Goal: Information Seeking & Learning: Find specific fact

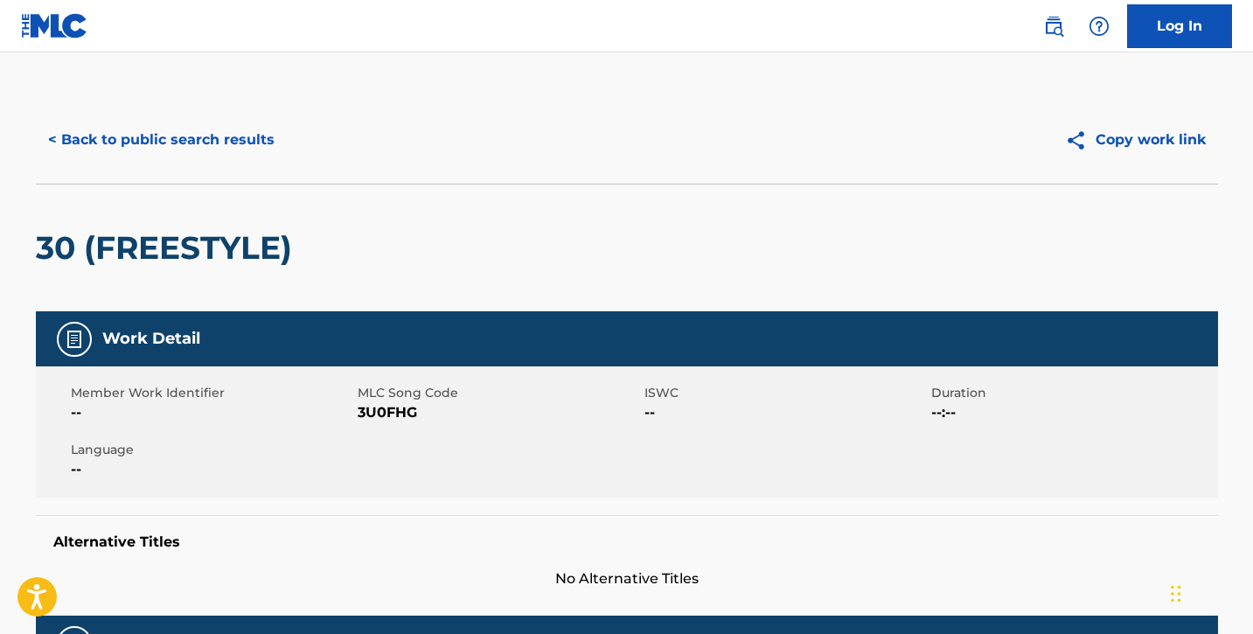
click at [233, 156] on button "< Back to public search results" at bounding box center [161, 140] width 251 height 44
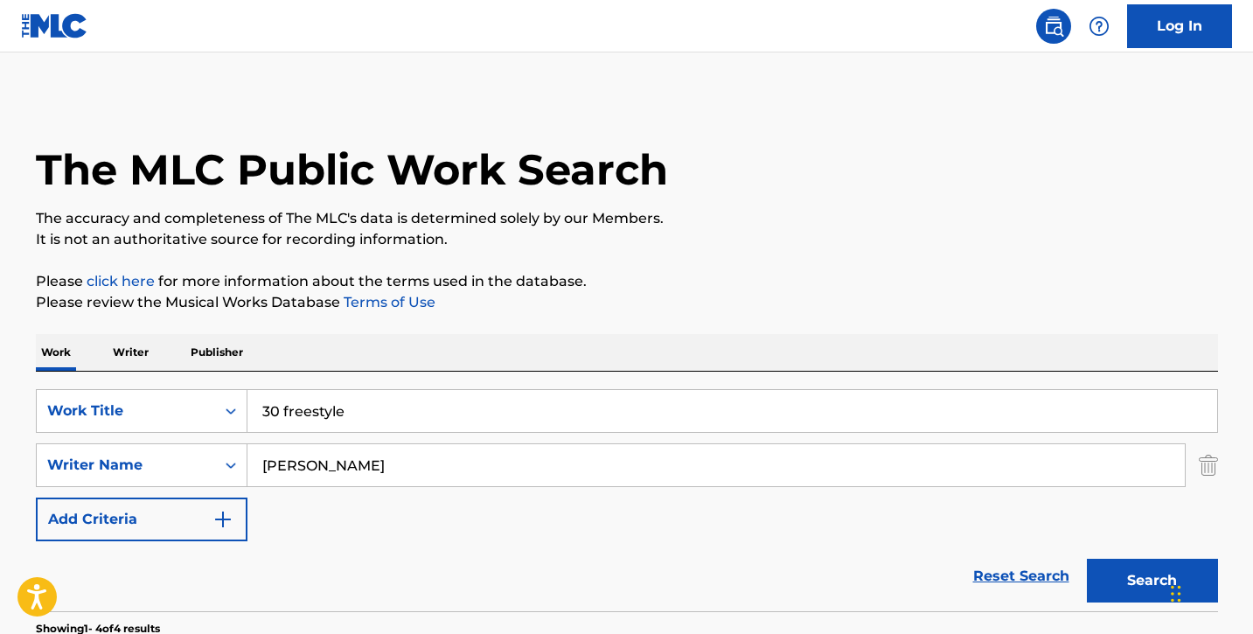
scroll to position [170, 0]
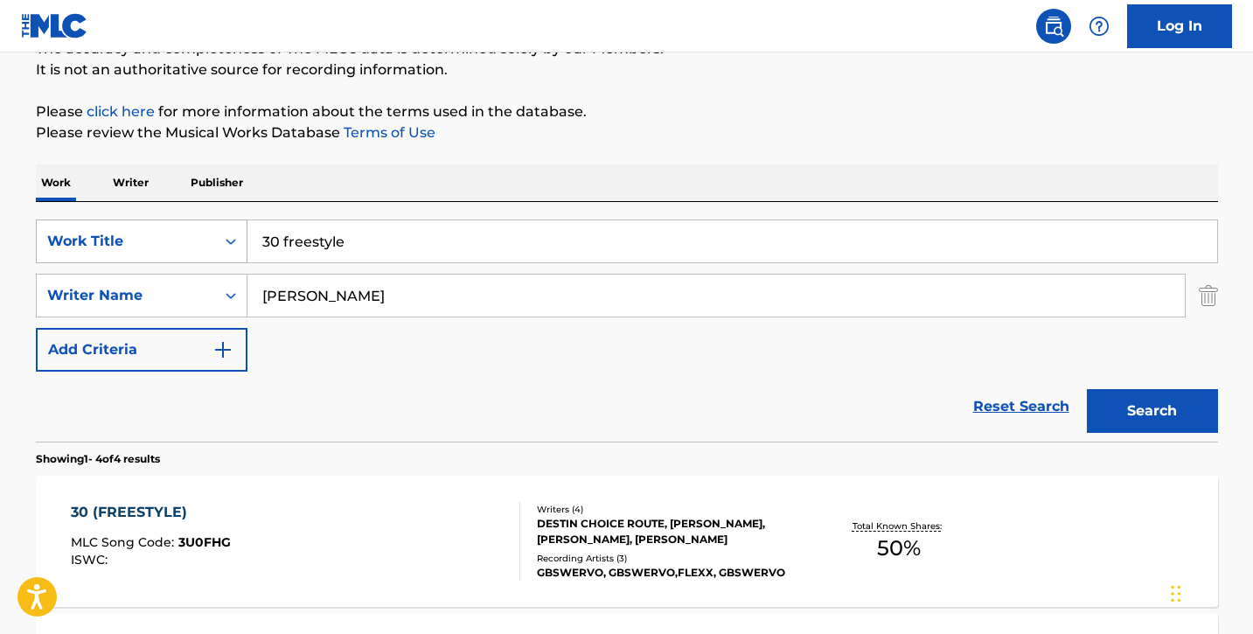
drag, startPoint x: 381, startPoint y: 240, endPoint x: 246, endPoint y: 232, distance: 135.8
click at [246, 232] on div "SearchWithCriteria833d144c-32f4-410c-80ef-87273a903b5f Work Title 30 freestyle" at bounding box center [627, 241] width 1182 height 44
type input "wrk"
click at [1087, 389] on button "Search" at bounding box center [1152, 411] width 131 height 44
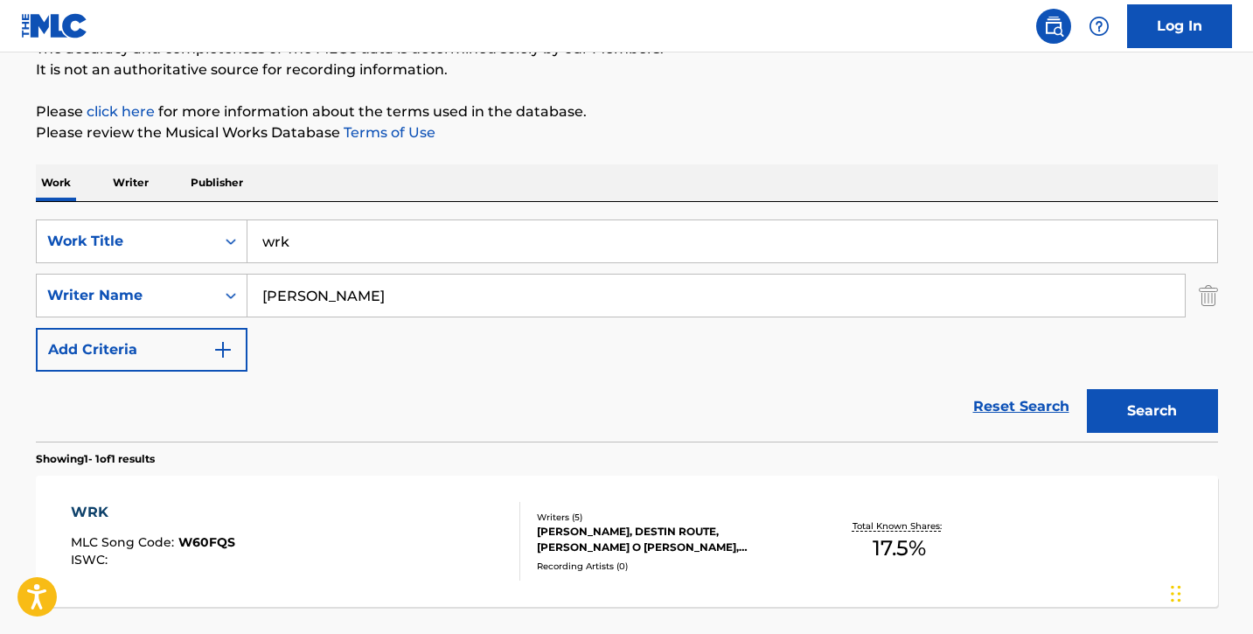
scroll to position [317, 0]
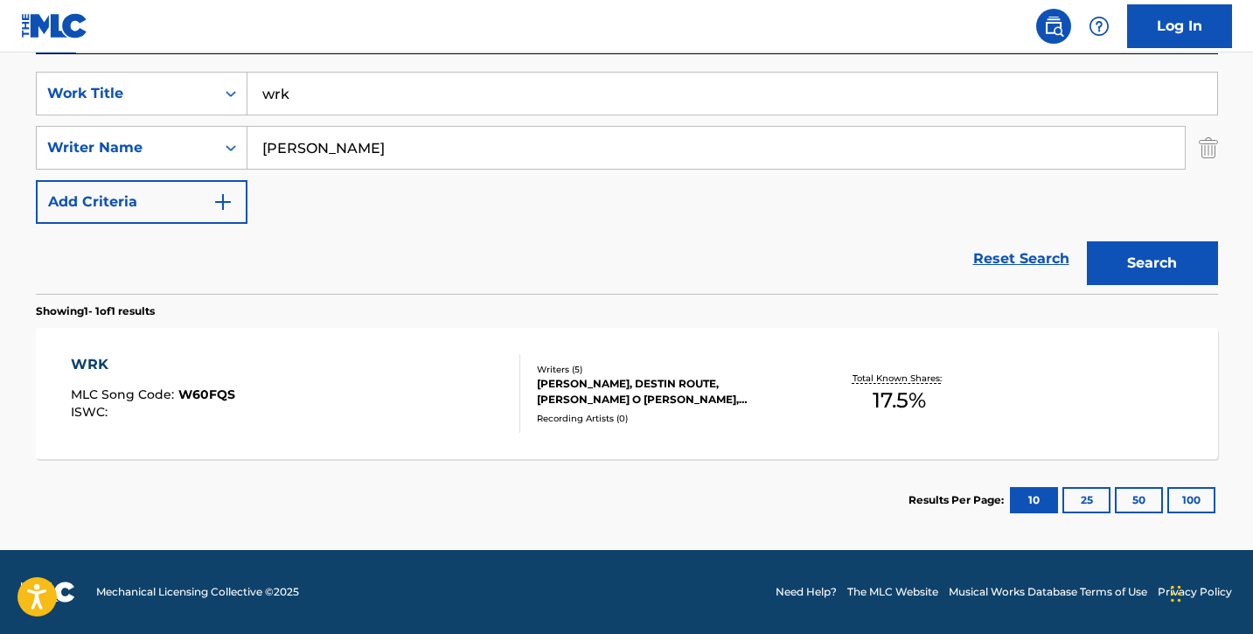
click at [240, 376] on div "WRK MLC Song Code : W60FQS ISWC :" at bounding box center [295, 393] width 449 height 79
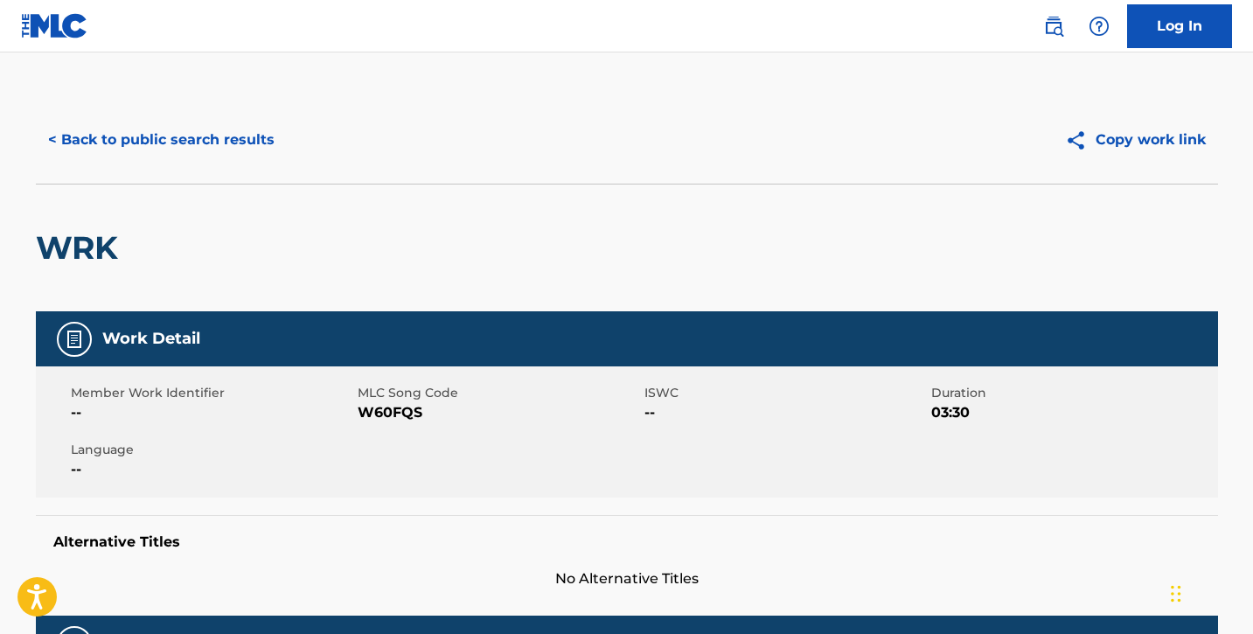
click at [99, 141] on button "< Back to public search results" at bounding box center [161, 140] width 251 height 44
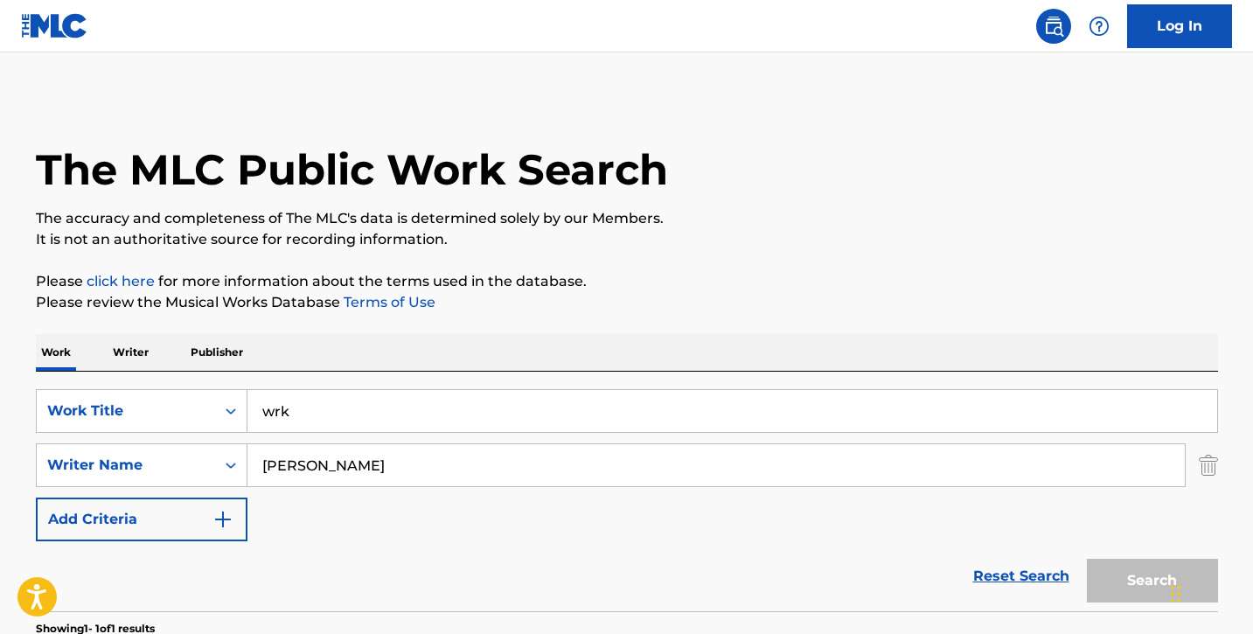
scroll to position [218, 0]
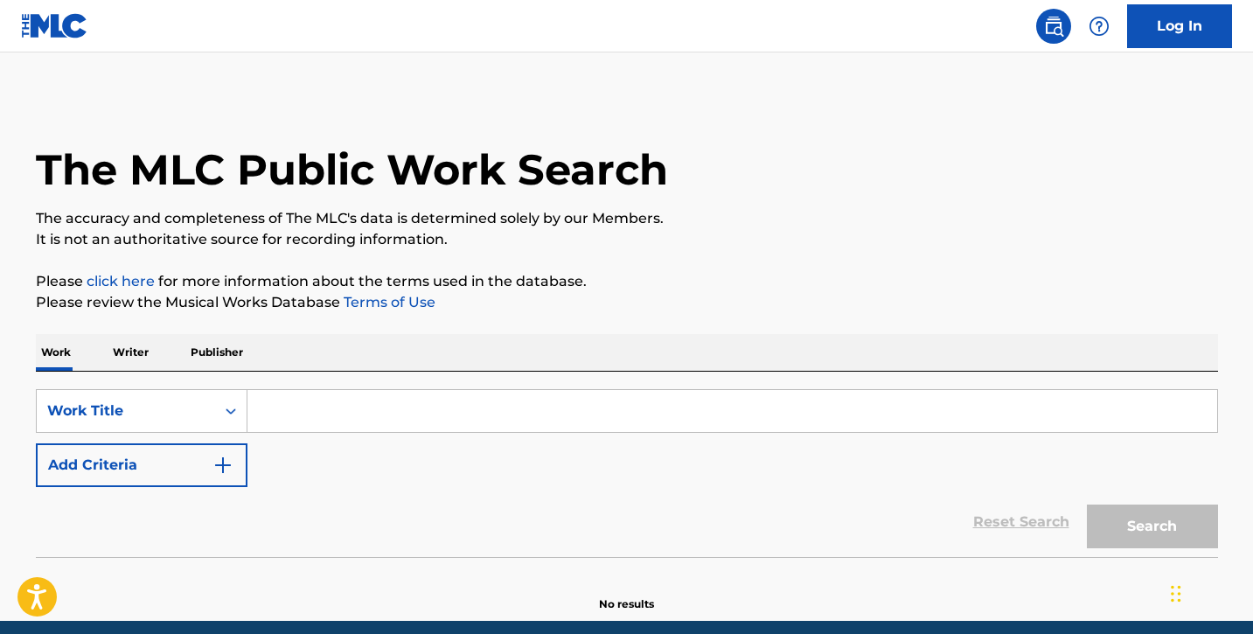
click at [317, 413] on input "Search Form" at bounding box center [732, 411] width 970 height 42
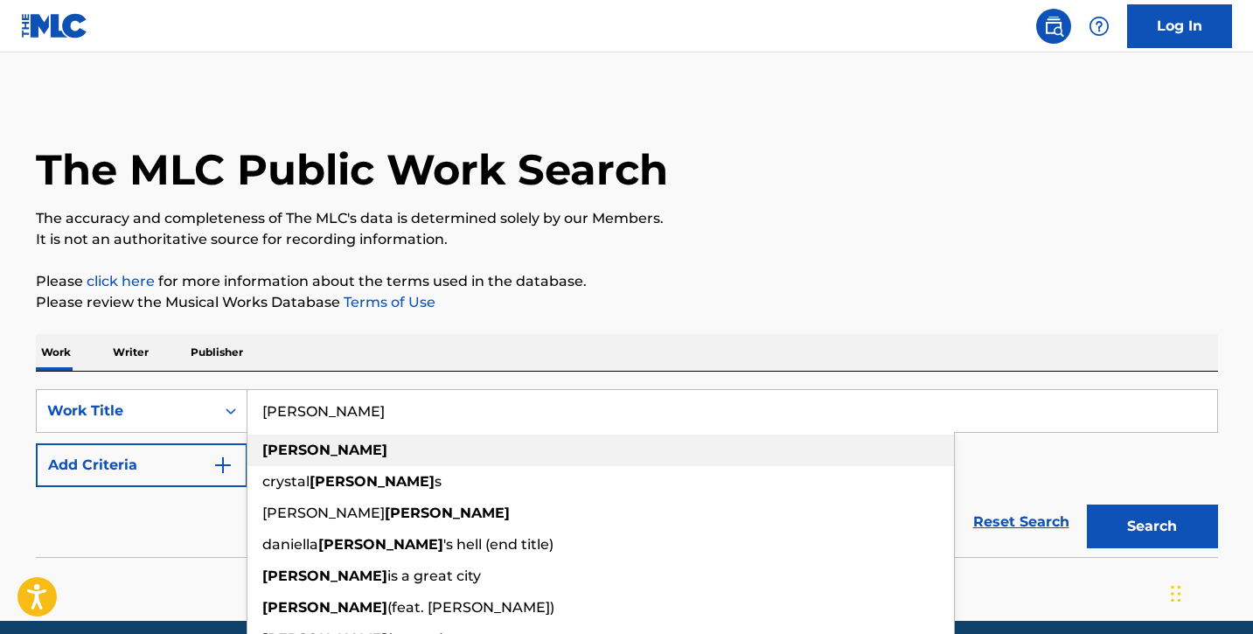
click at [305, 453] on strong "[PERSON_NAME]" at bounding box center [324, 450] width 125 height 17
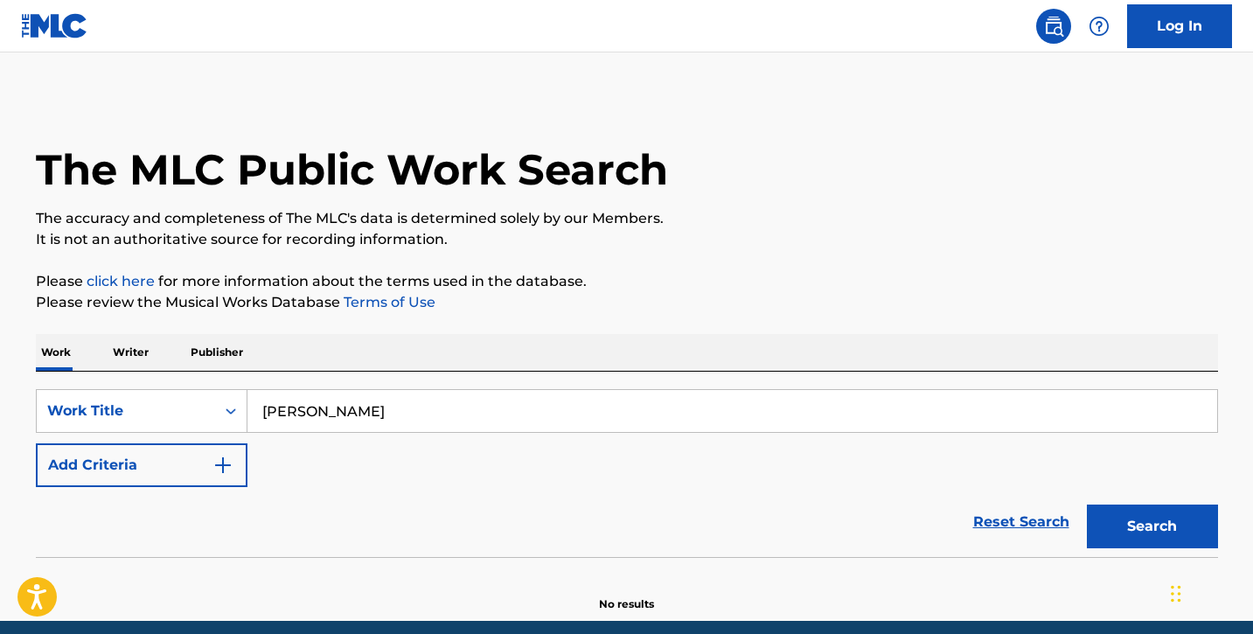
click at [234, 470] on button "Add Criteria" at bounding box center [142, 465] width 212 height 44
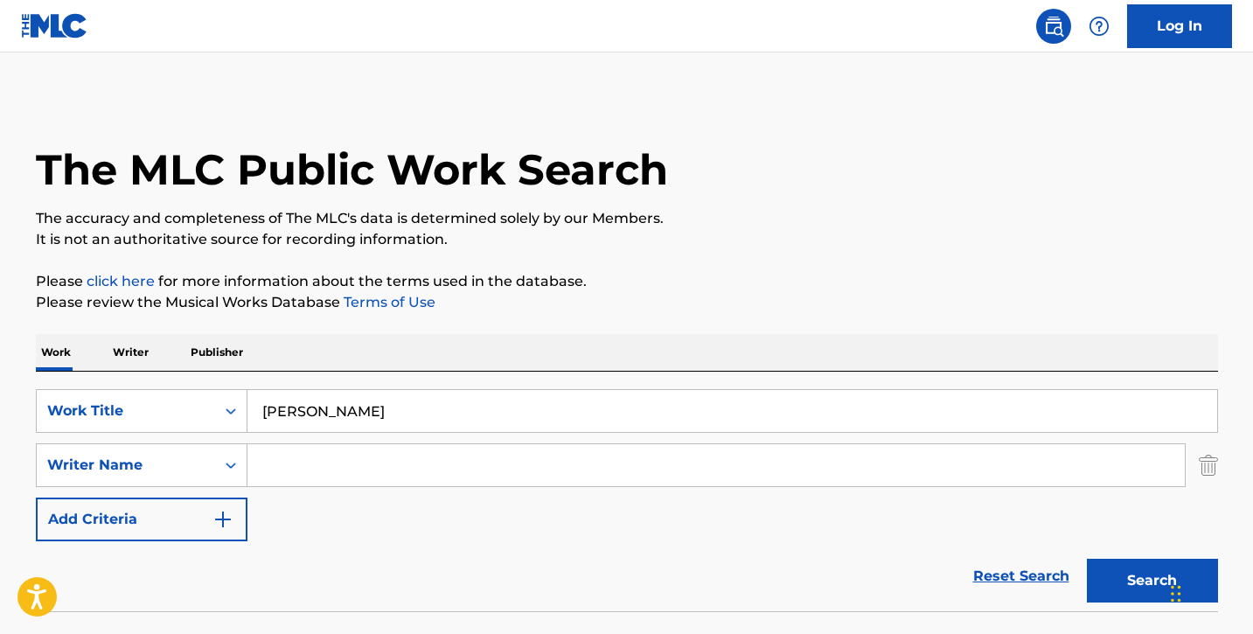
click at [344, 468] on input "Search Form" at bounding box center [715, 465] width 937 height 42
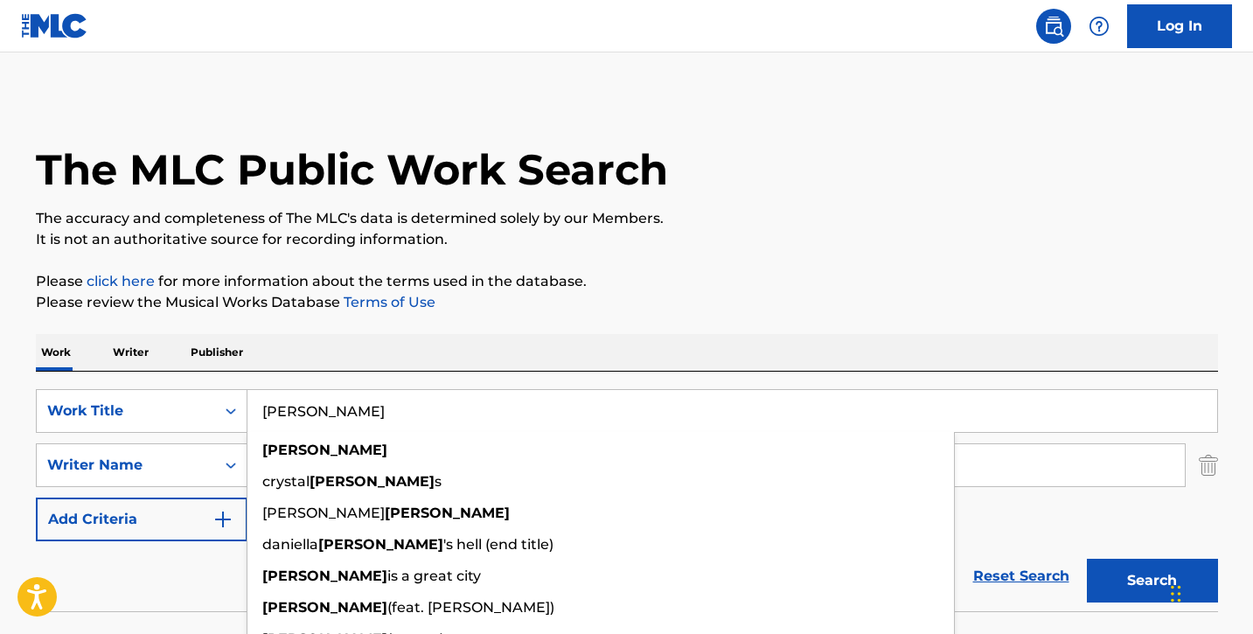
drag, startPoint x: 344, startPoint y: 413, endPoint x: 276, endPoint y: 413, distance: 67.3
click at [276, 413] on input "[PERSON_NAME]" at bounding box center [732, 411] width 970 height 42
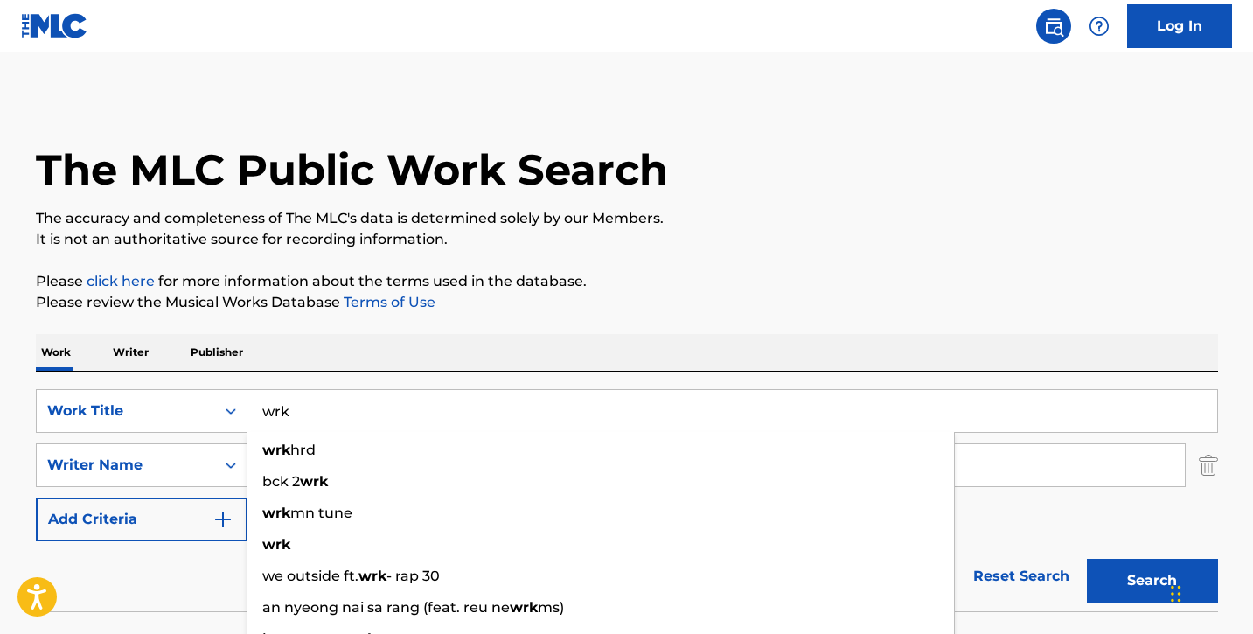
type input "wrk"
click at [198, 586] on div "Reset Search Search" at bounding box center [627, 576] width 1182 height 70
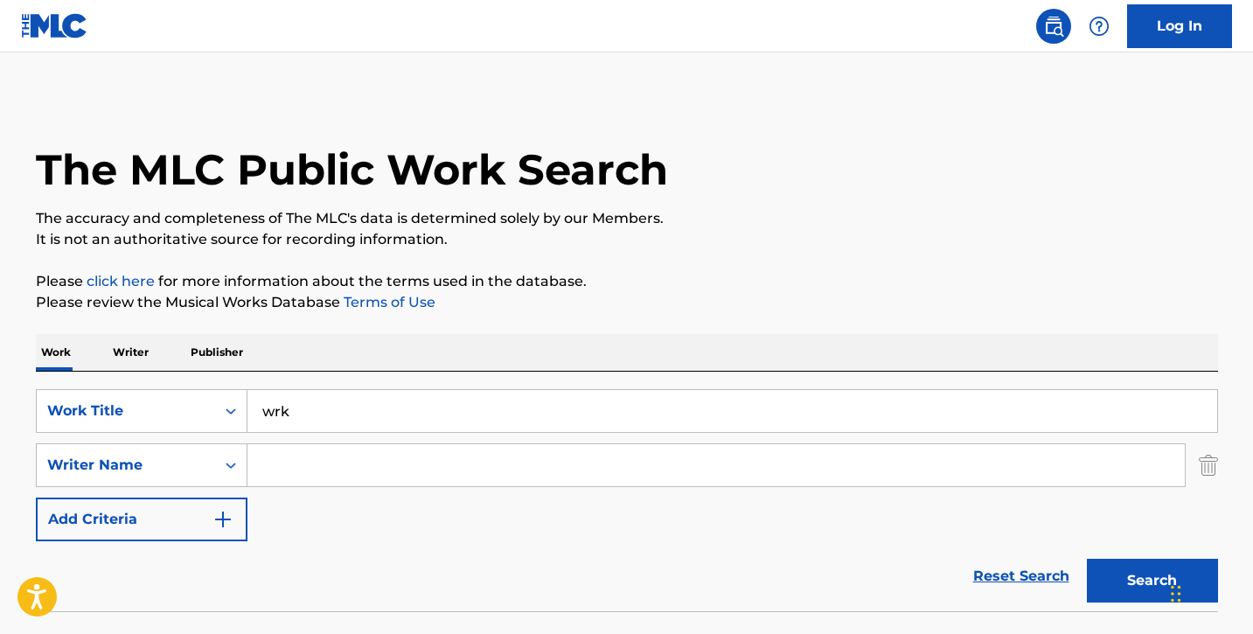
click at [280, 474] on input "Search Form" at bounding box center [715, 465] width 937 height 42
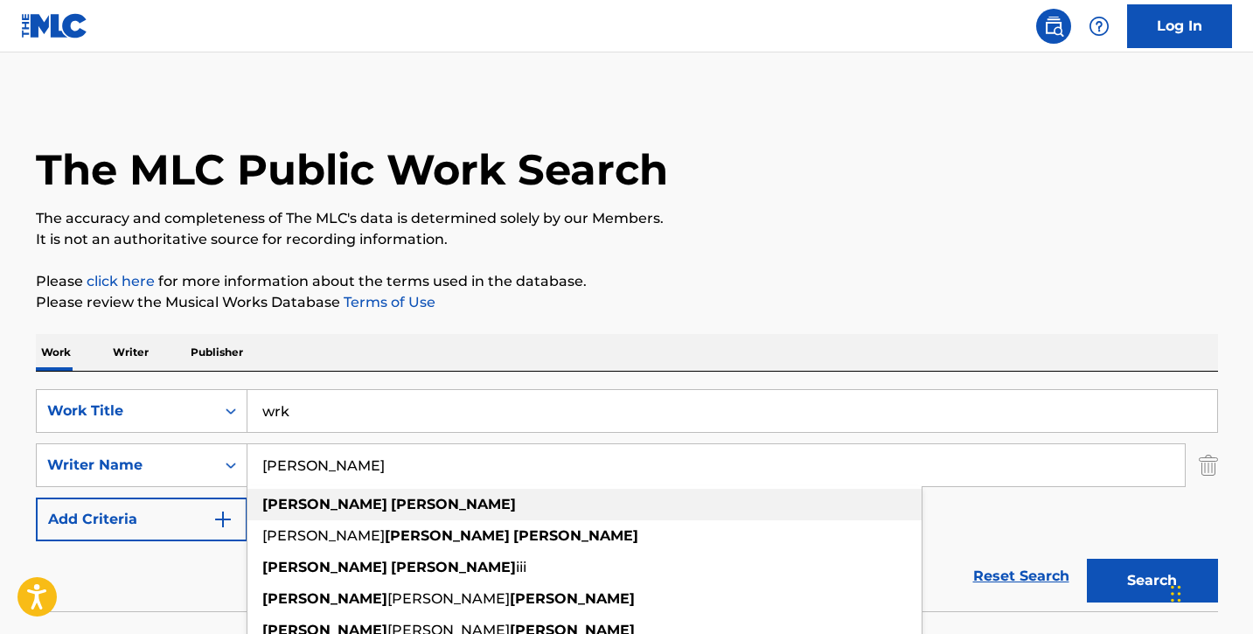
type input "[PERSON_NAME]"
click at [387, 505] on span "Search Form" at bounding box center [388, 504] width 3 height 17
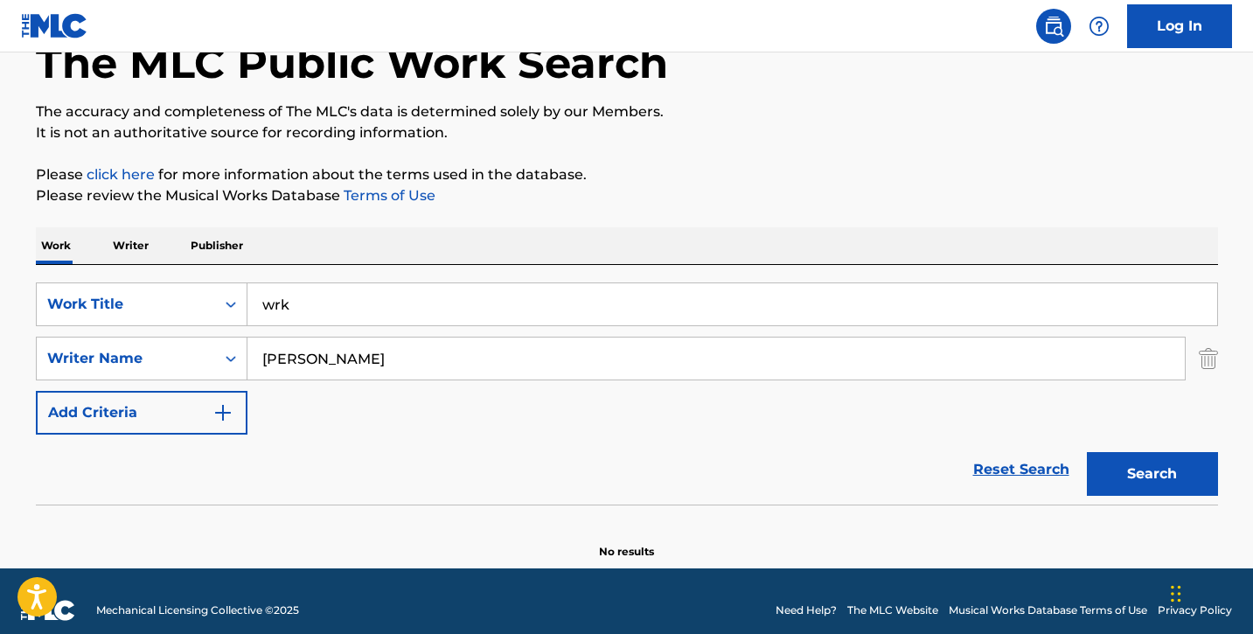
scroll to position [119, 0]
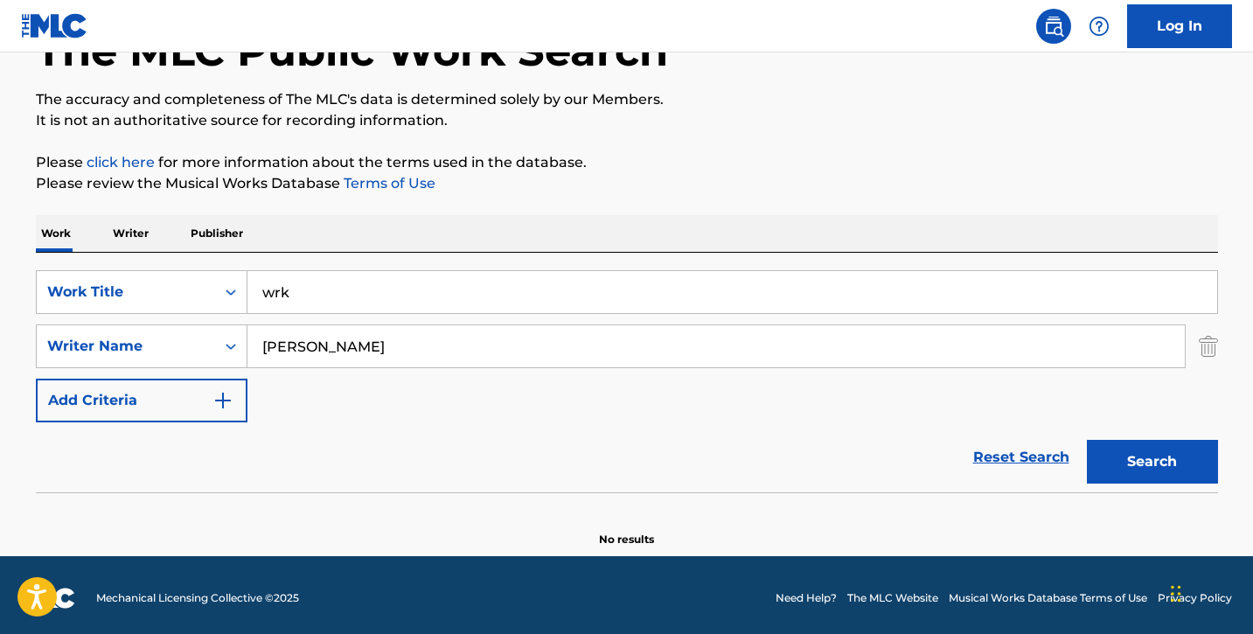
click at [1168, 462] on button "Search" at bounding box center [1152, 462] width 131 height 44
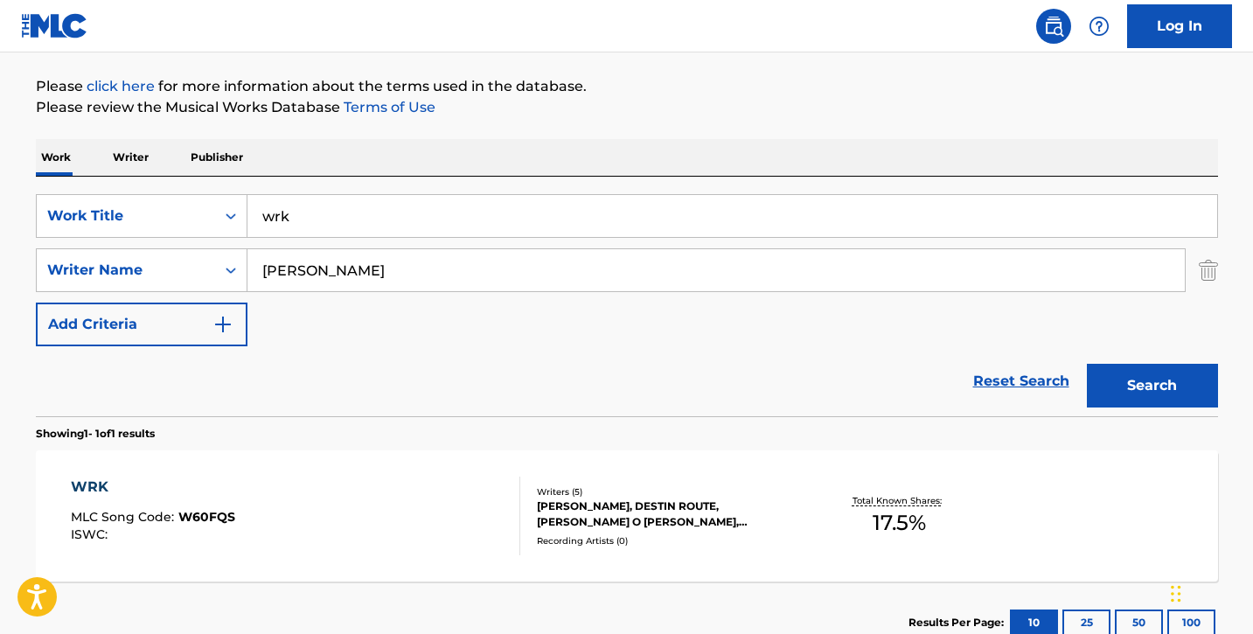
scroll to position [216, 0]
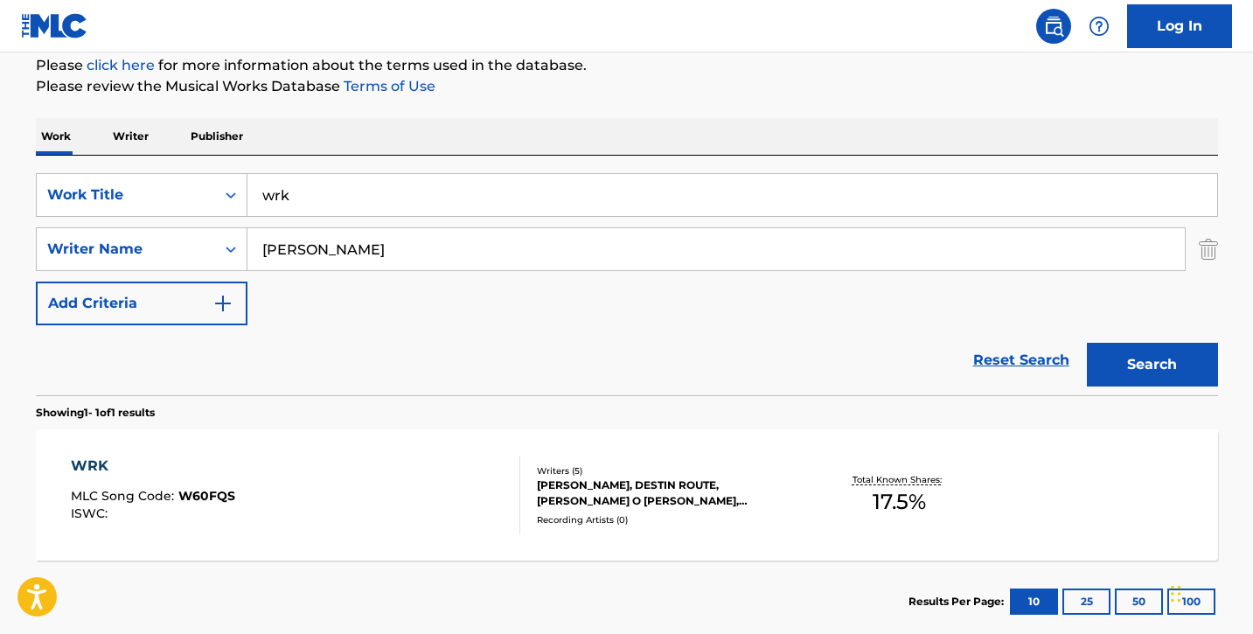
click at [248, 494] on div "WRK MLC Song Code : W60FQS ISWC :" at bounding box center [295, 495] width 449 height 79
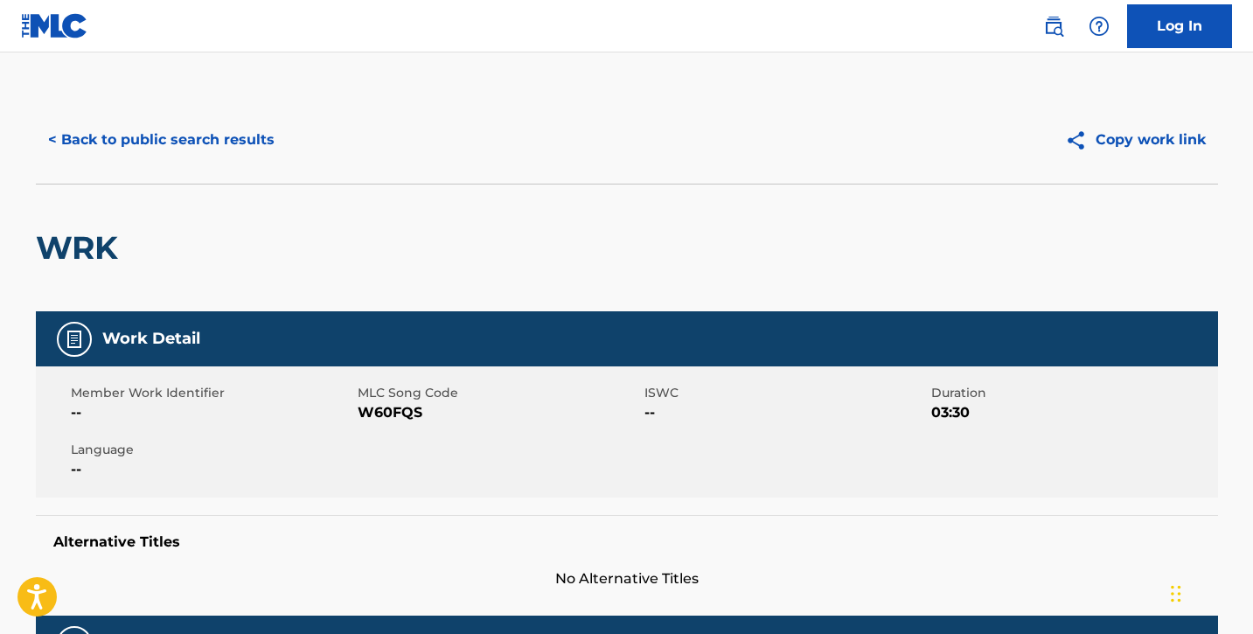
scroll to position [81, 0]
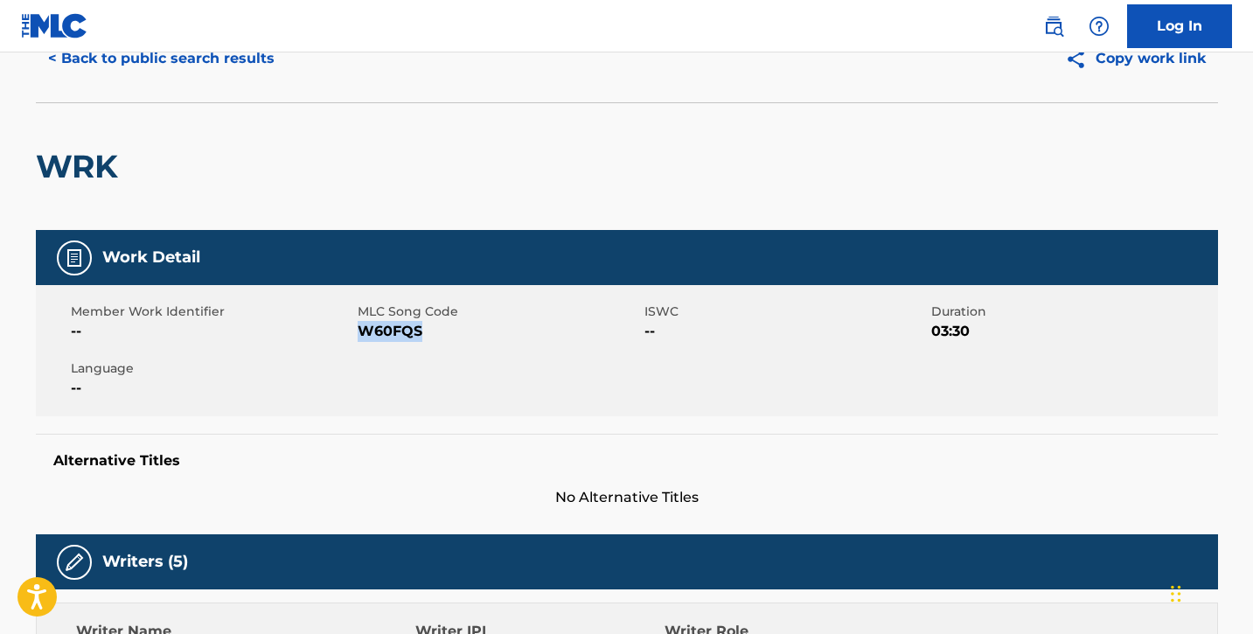
drag, startPoint x: 359, startPoint y: 329, endPoint x: 434, endPoint y: 338, distance: 74.9
click at [434, 338] on span "W60FQS" at bounding box center [499, 331] width 282 height 21
copy span "W60FQS"
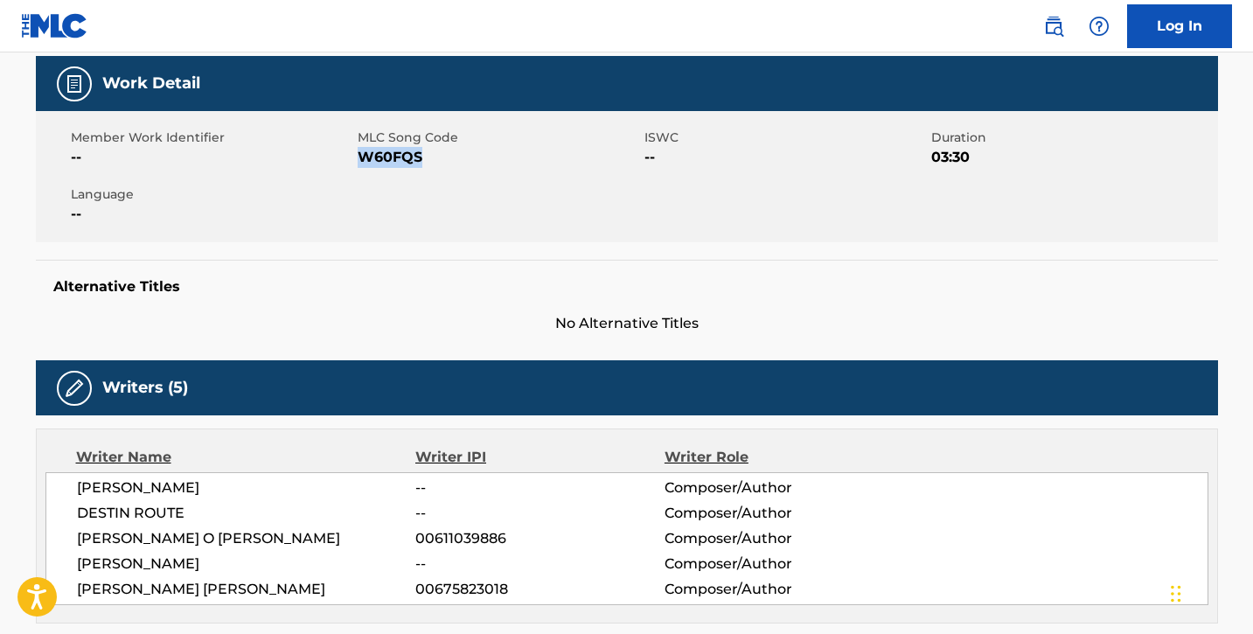
scroll to position [0, 0]
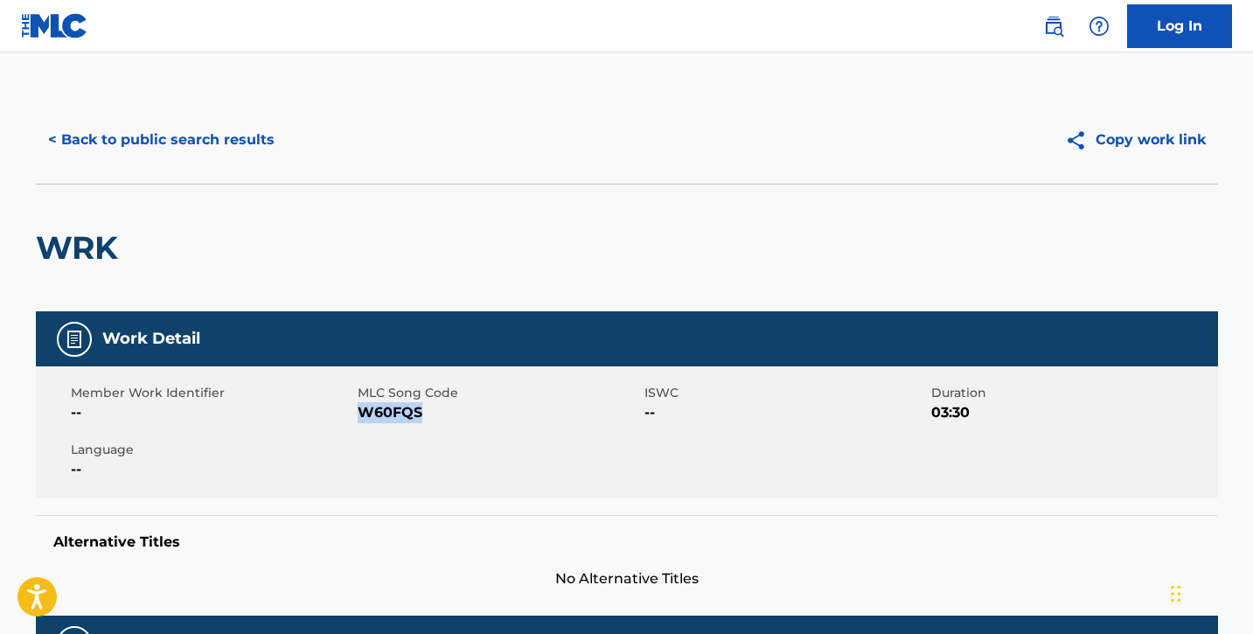
copy span "W60FQS"
click at [284, 460] on span "--" at bounding box center [212, 469] width 282 height 21
click at [316, 407] on span "--" at bounding box center [212, 412] width 282 height 21
click at [150, 136] on button "< Back to public search results" at bounding box center [161, 140] width 251 height 44
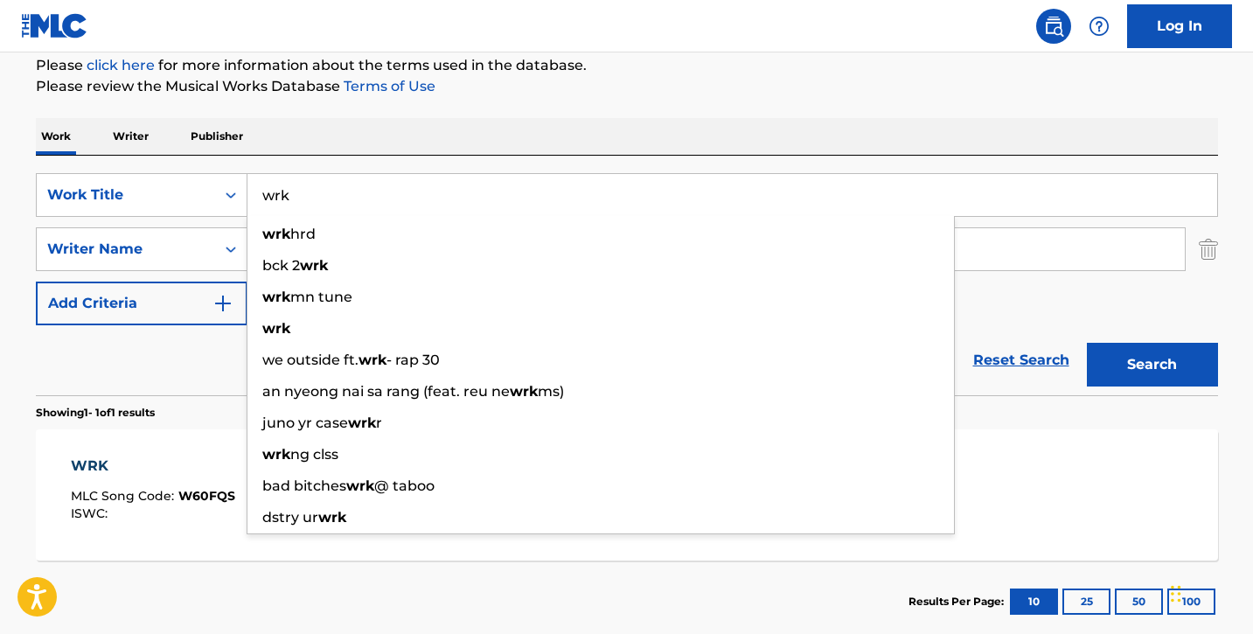
drag, startPoint x: 386, startPoint y: 196, endPoint x: 275, endPoint y: 197, distance: 111.0
click at [275, 197] on input "wrk" at bounding box center [732, 195] width 970 height 42
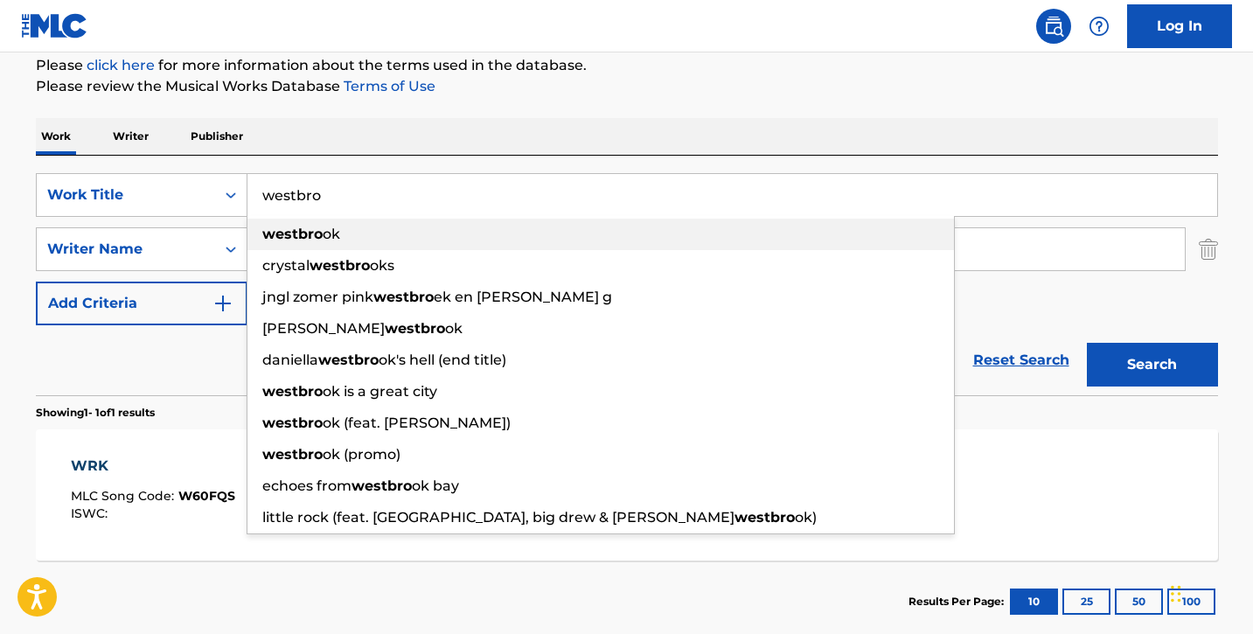
click at [279, 239] on strong "westbro" at bounding box center [292, 234] width 60 height 17
type input "[PERSON_NAME]"
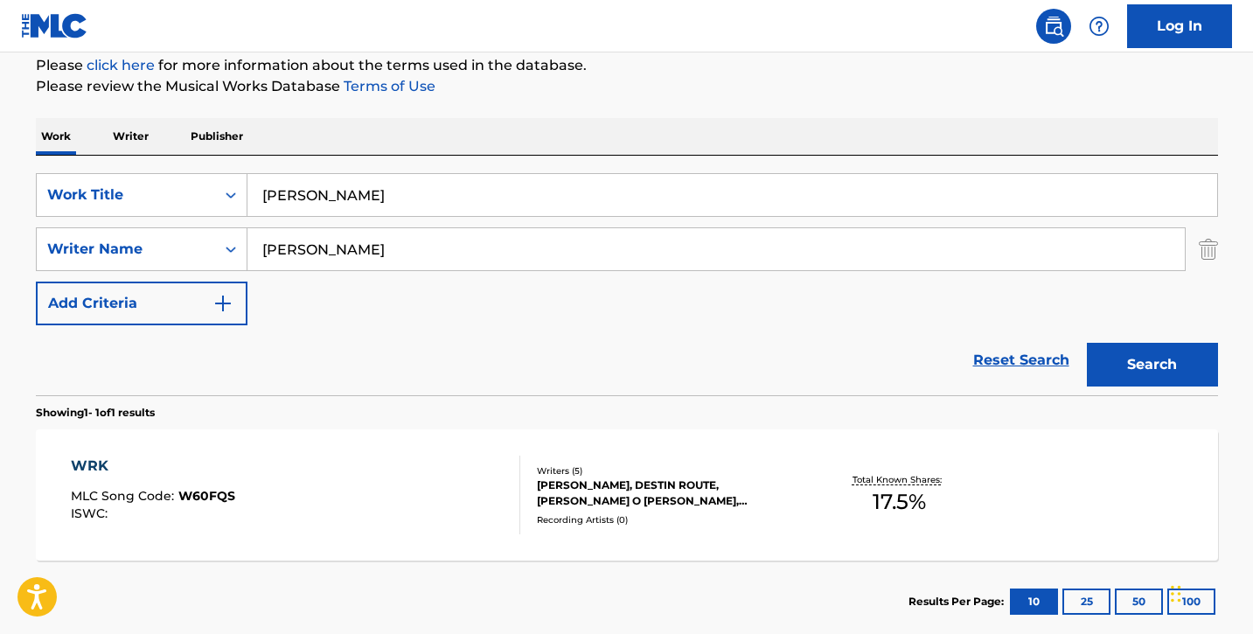
click at [1167, 374] on button "Search" at bounding box center [1152, 365] width 131 height 44
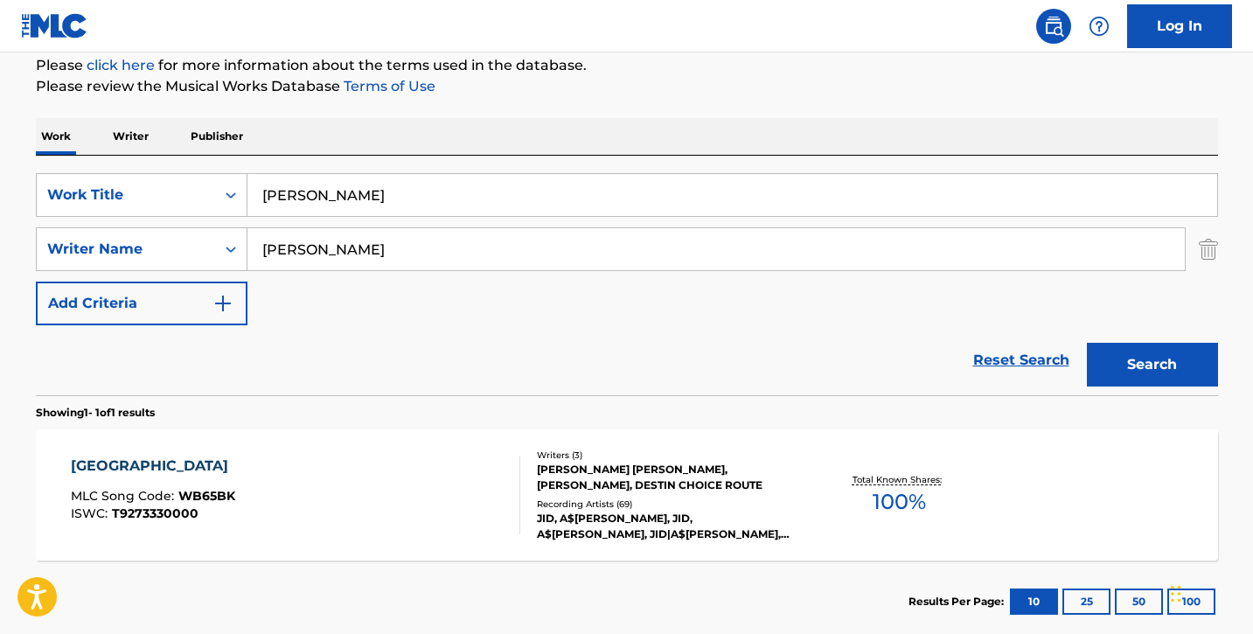
scroll to position [317, 0]
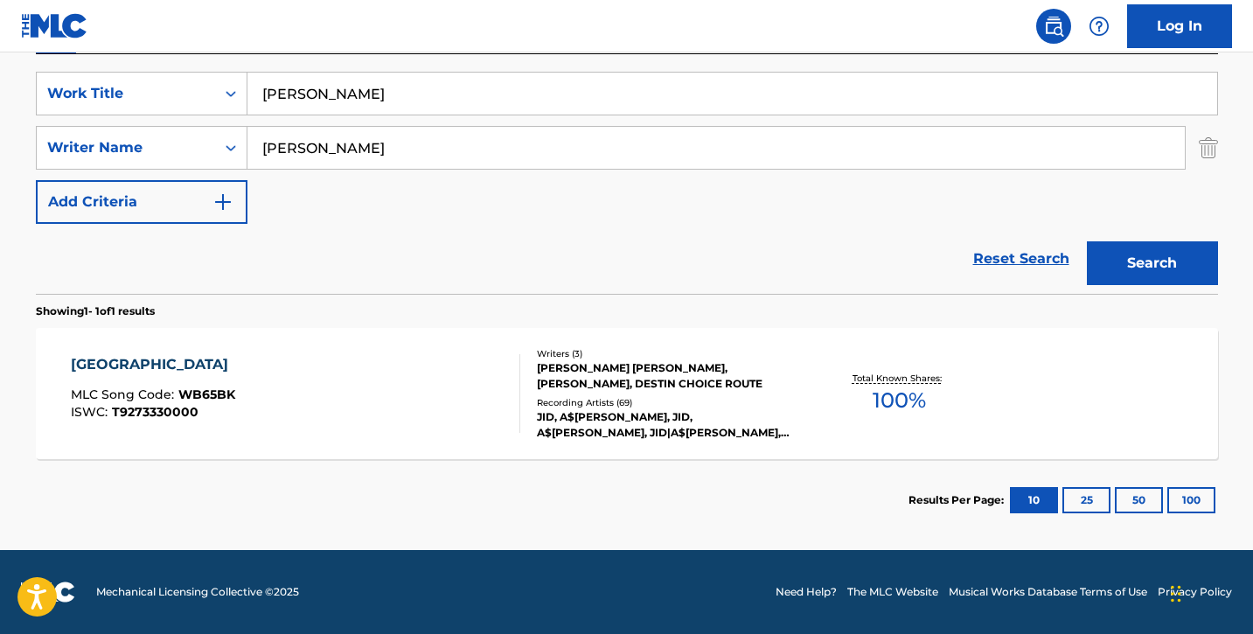
click at [421, 372] on div "[PERSON_NAME] MLC Song Code : WB65BK ISWC : T9273330000" at bounding box center [295, 393] width 449 height 79
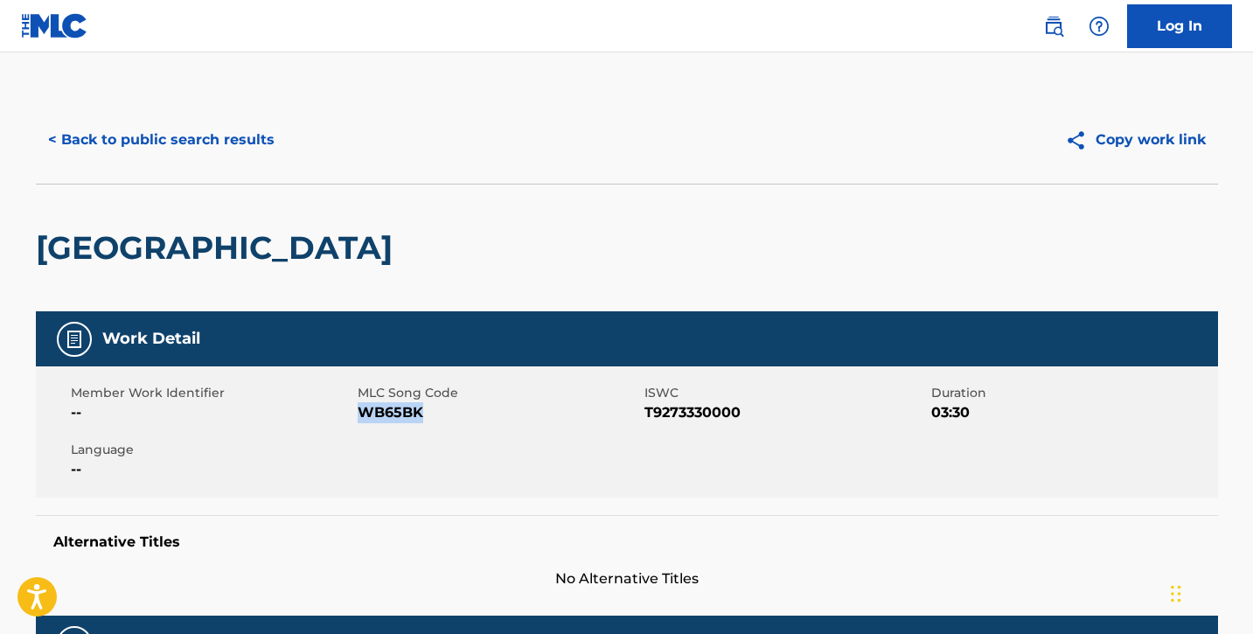
drag, startPoint x: 360, startPoint y: 413, endPoint x: 470, endPoint y: 416, distance: 110.2
click at [470, 416] on span "WB65BK" at bounding box center [499, 412] width 282 height 21
copy span "WB65BK"
click at [167, 135] on button "< Back to public search results" at bounding box center [161, 140] width 251 height 44
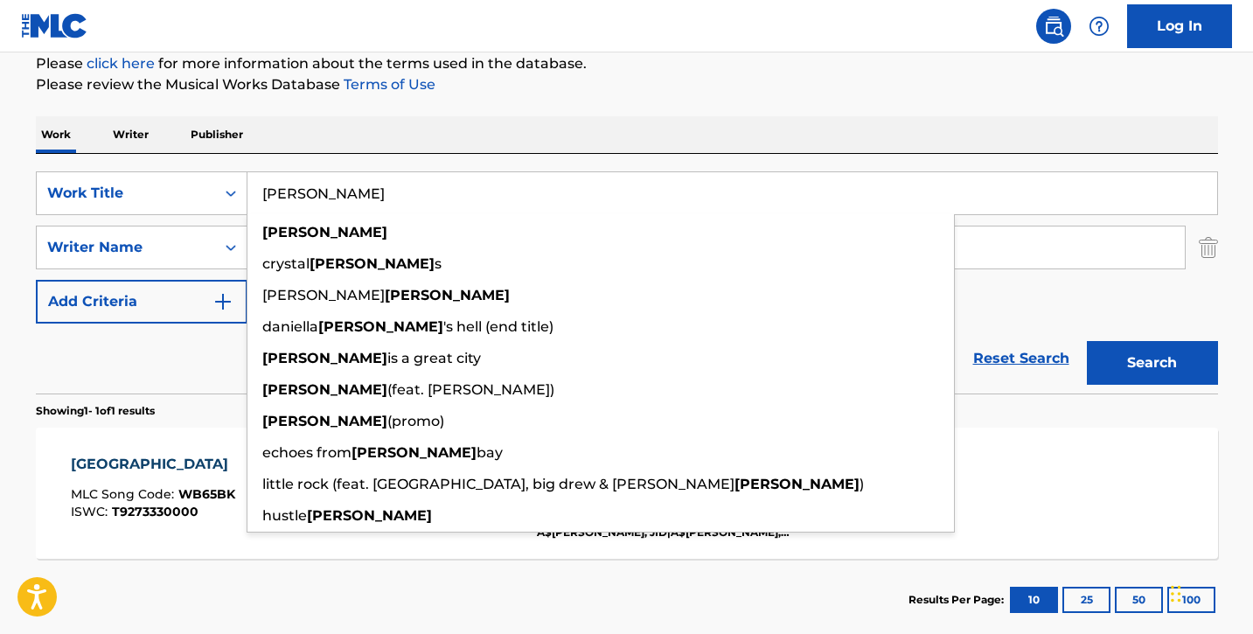
drag, startPoint x: 364, startPoint y: 201, endPoint x: 282, endPoint y: 193, distance: 82.6
click at [282, 193] on input "[PERSON_NAME]" at bounding box center [732, 193] width 970 height 42
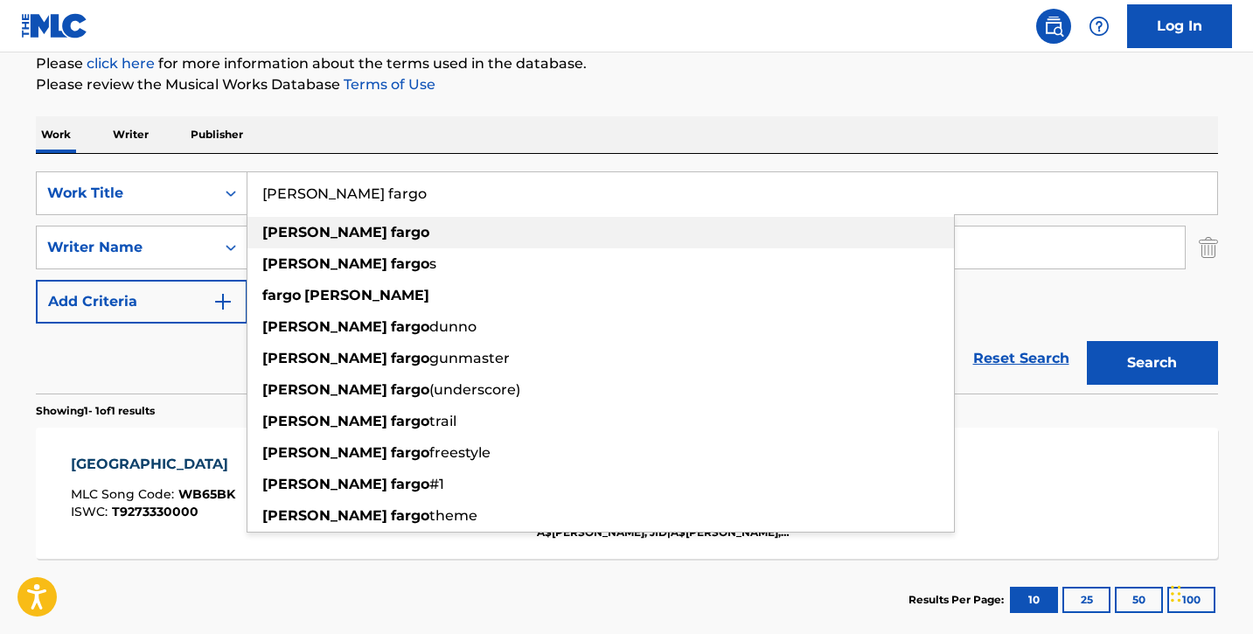
type input "[PERSON_NAME] fargo"
click at [391, 236] on strong "fargo" at bounding box center [410, 232] width 38 height 17
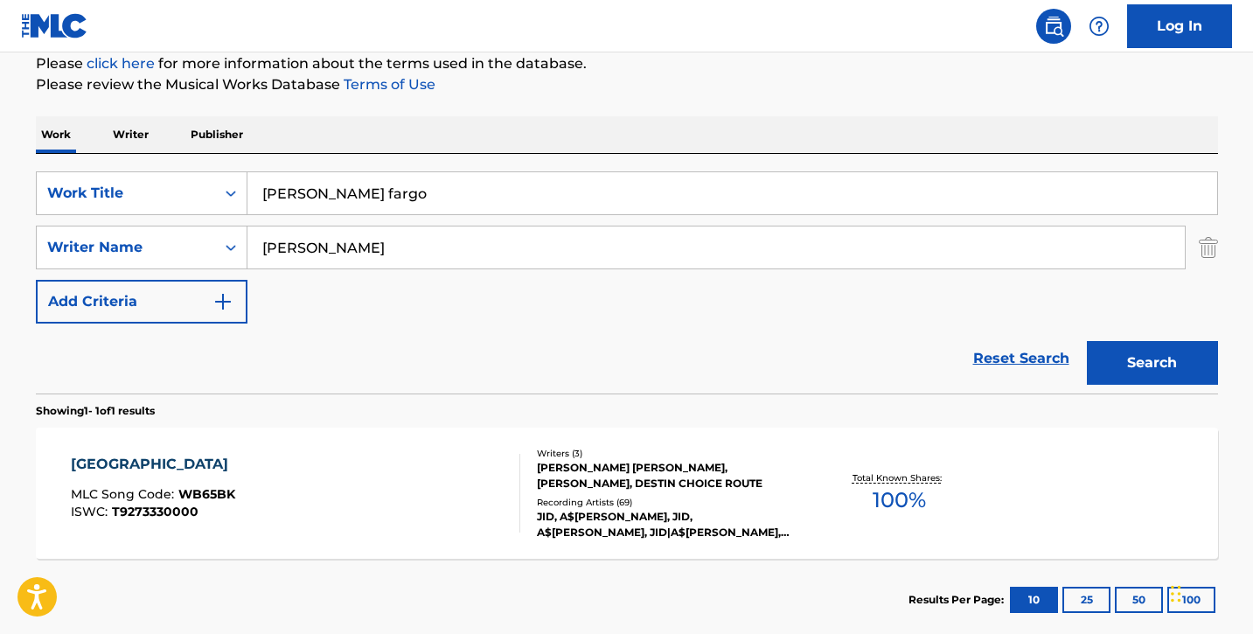
click at [401, 489] on div "[PERSON_NAME] MLC Song Code : WB65BK ISWC : T9273330000" at bounding box center [295, 493] width 449 height 79
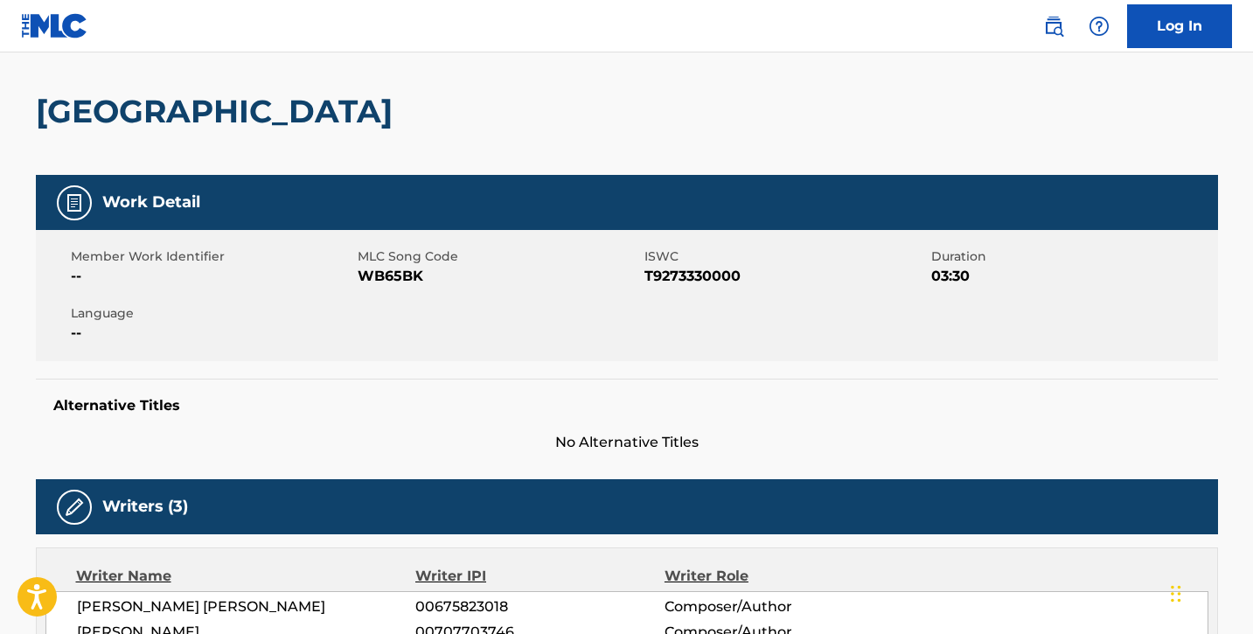
scroll to position [136, 0]
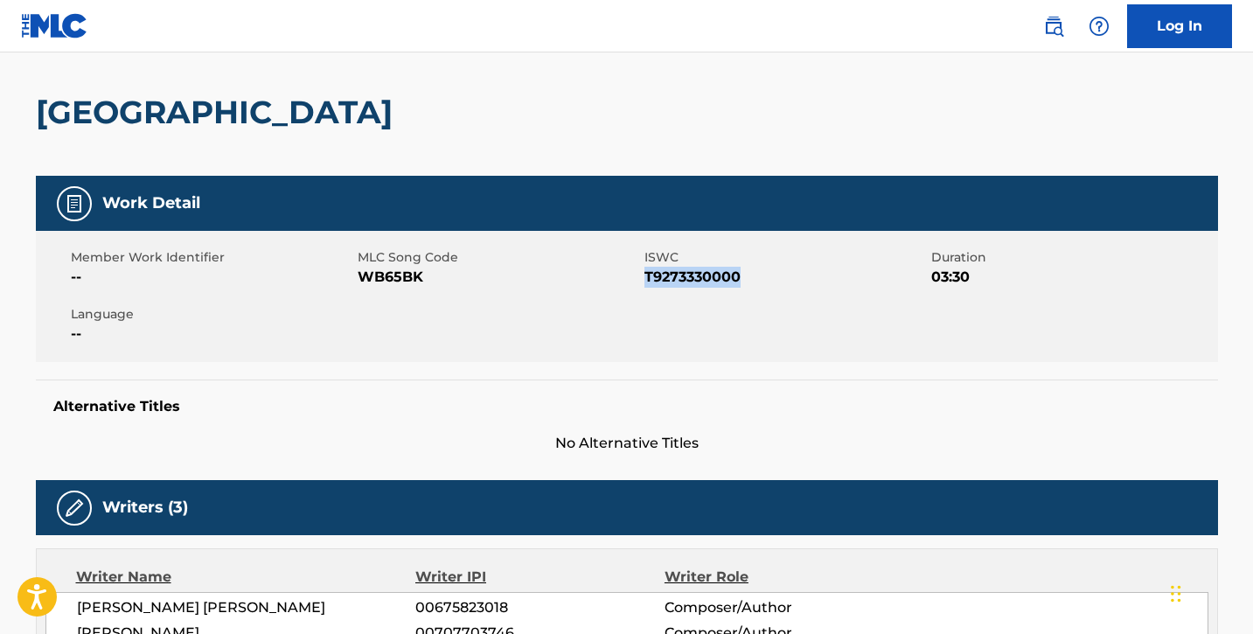
drag, startPoint x: 644, startPoint y: 278, endPoint x: 763, endPoint y: 282, distance: 119.8
click at [763, 282] on span "T9273330000" at bounding box center [785, 277] width 282 height 21
copy span "T9273330000"
drag, startPoint x: 361, startPoint y: 277, endPoint x: 442, endPoint y: 279, distance: 80.5
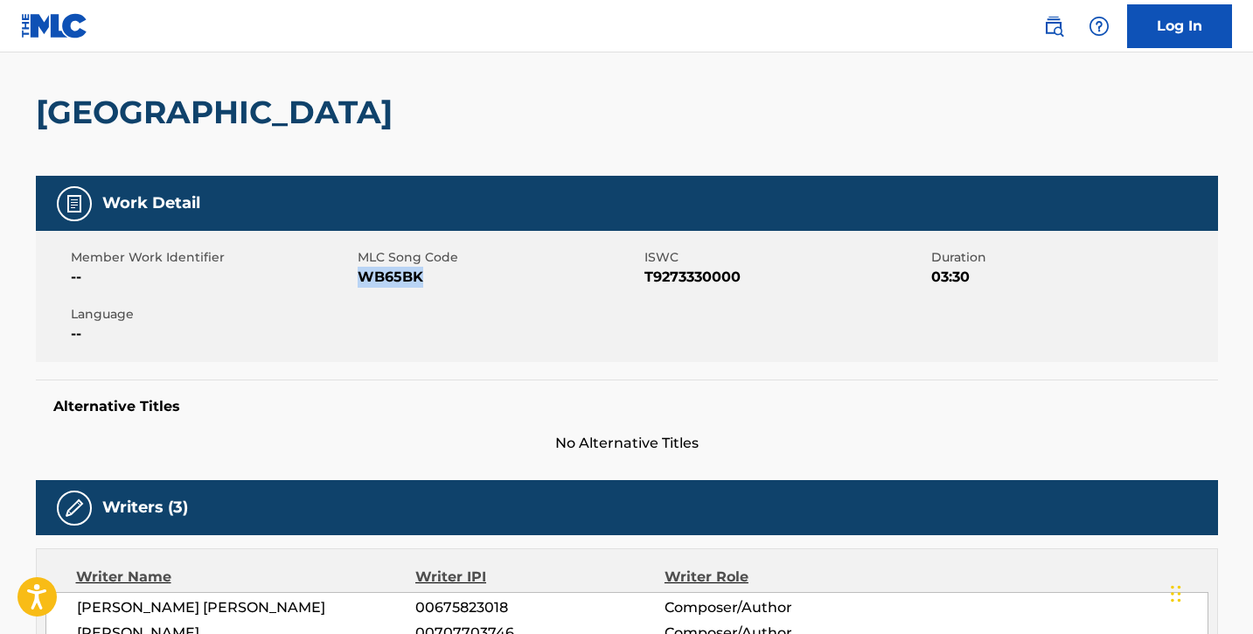
click at [442, 279] on span "WB65BK" at bounding box center [499, 277] width 282 height 21
copy span "WB65BK"
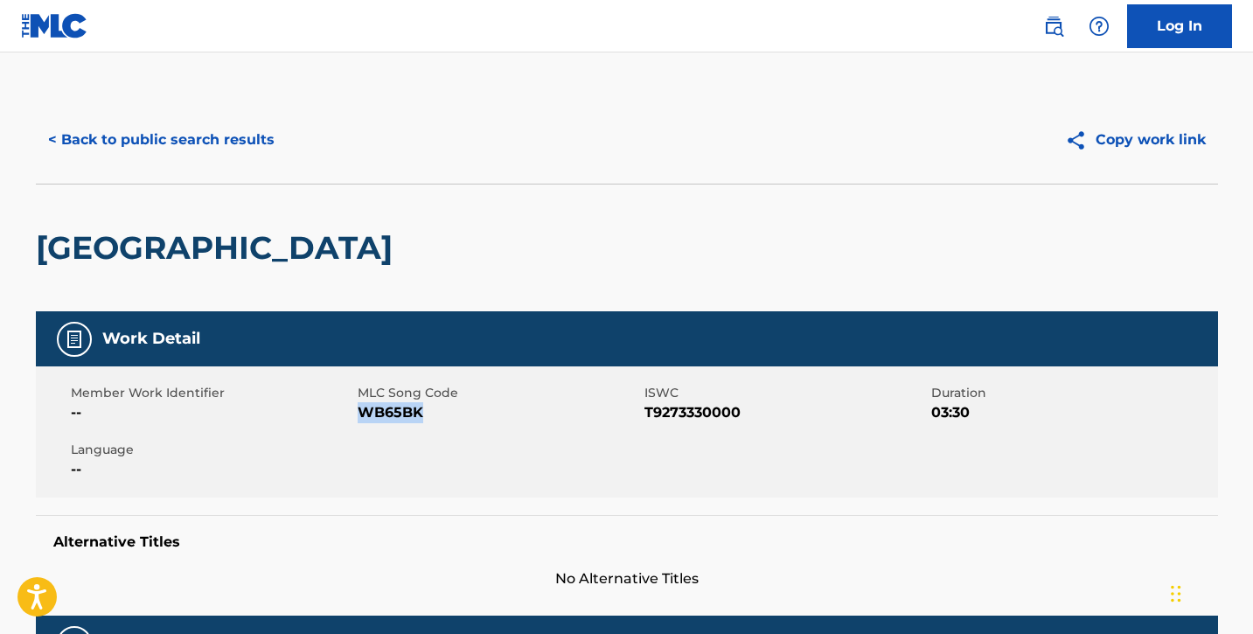
click at [131, 135] on button "< Back to public search results" at bounding box center [161, 140] width 251 height 44
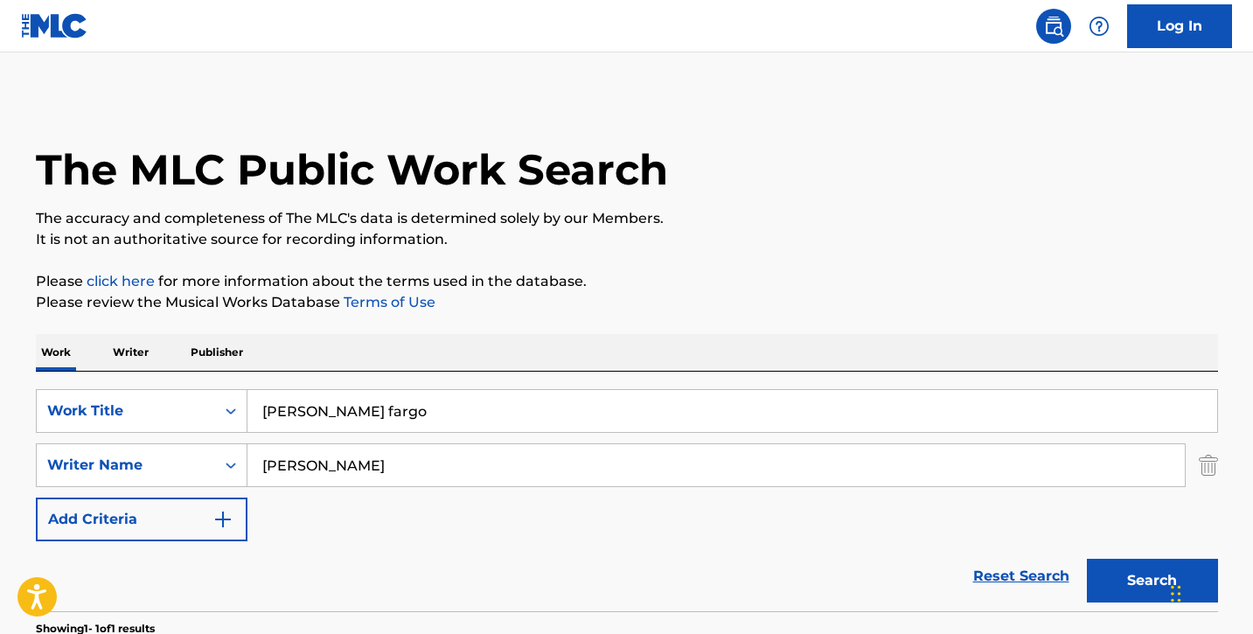
scroll to position [218, 0]
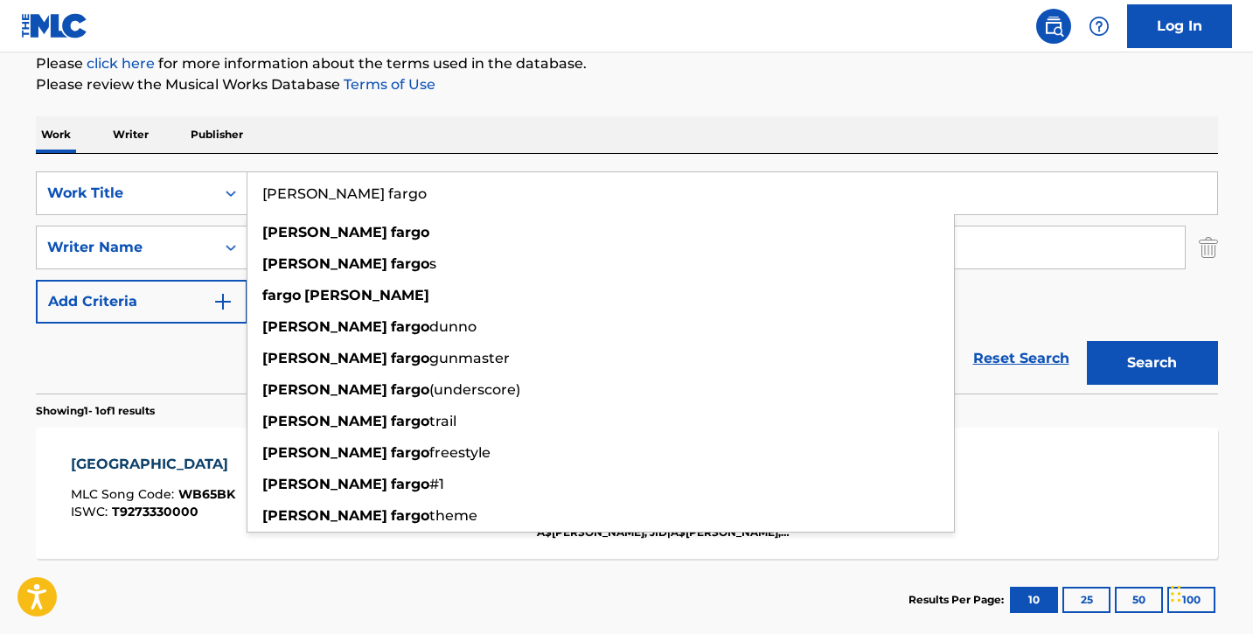
drag, startPoint x: 352, startPoint y: 190, endPoint x: 280, endPoint y: 188, distance: 72.6
click at [280, 188] on input "[PERSON_NAME] fargo" at bounding box center [732, 193] width 970 height 42
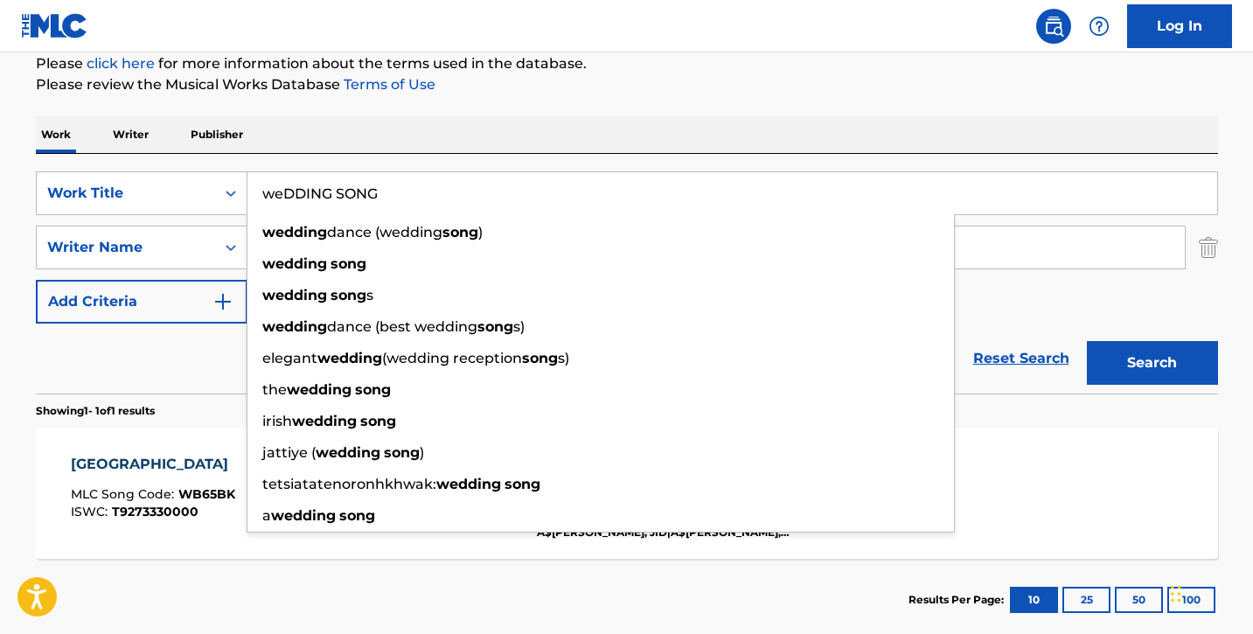
click at [1087, 341] on button "Search" at bounding box center [1152, 363] width 131 height 44
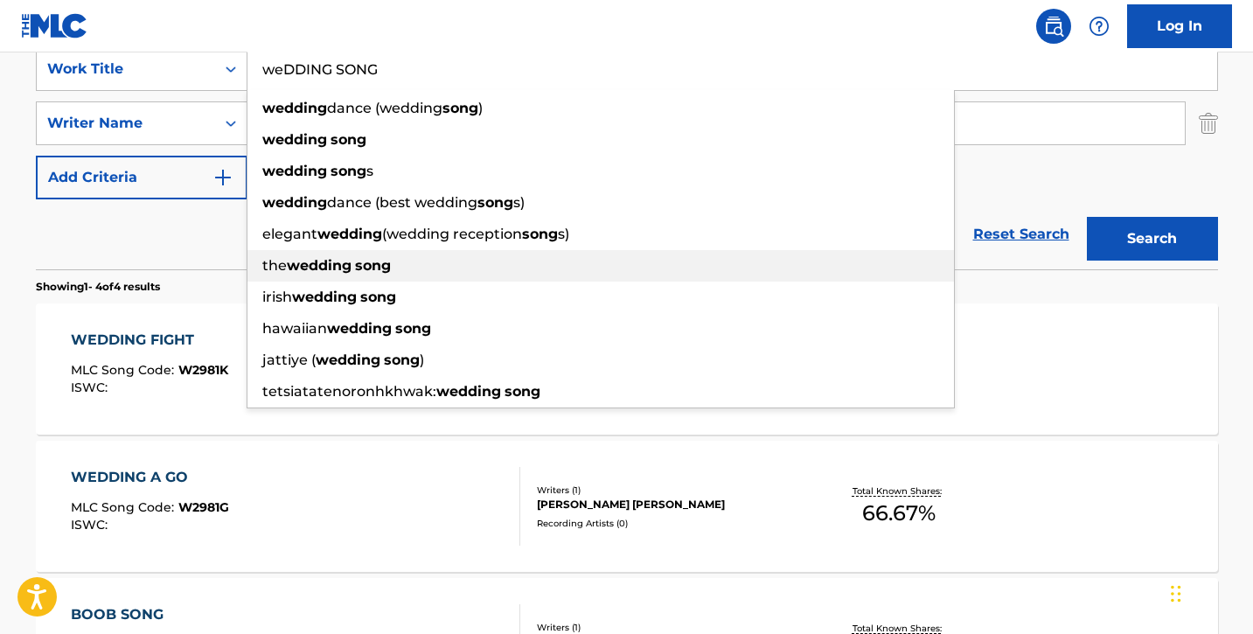
scroll to position [336, 0]
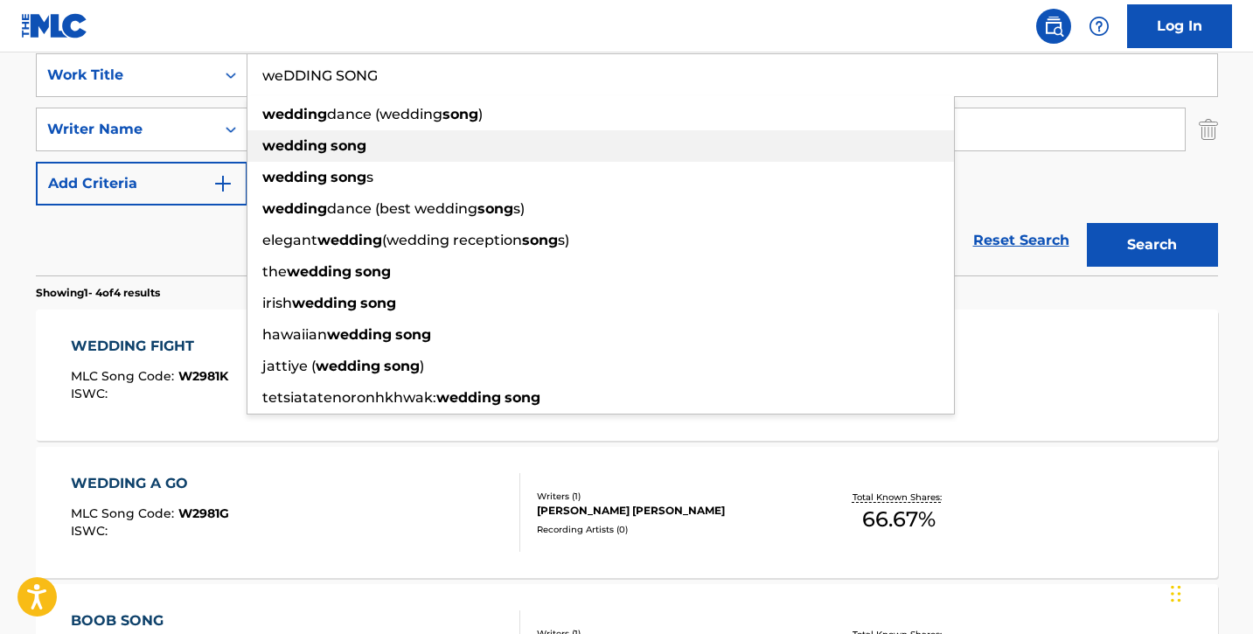
click at [342, 147] on strong "song" at bounding box center [349, 145] width 36 height 17
type input "wedding song"
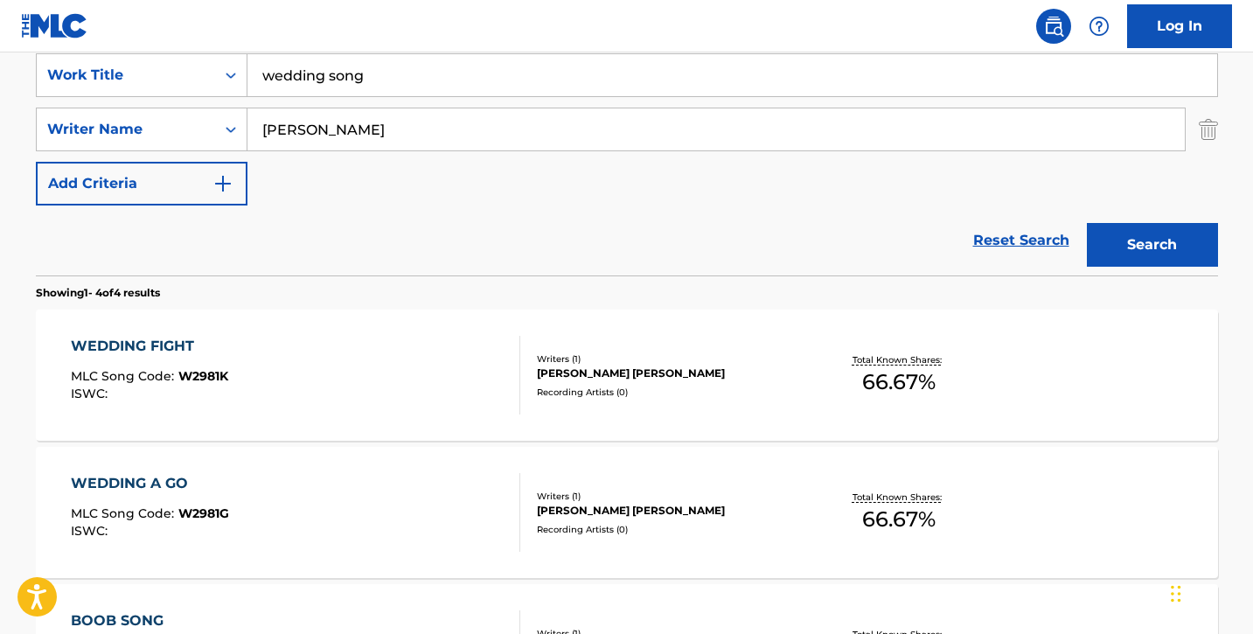
click at [1179, 247] on button "Search" at bounding box center [1152, 245] width 131 height 44
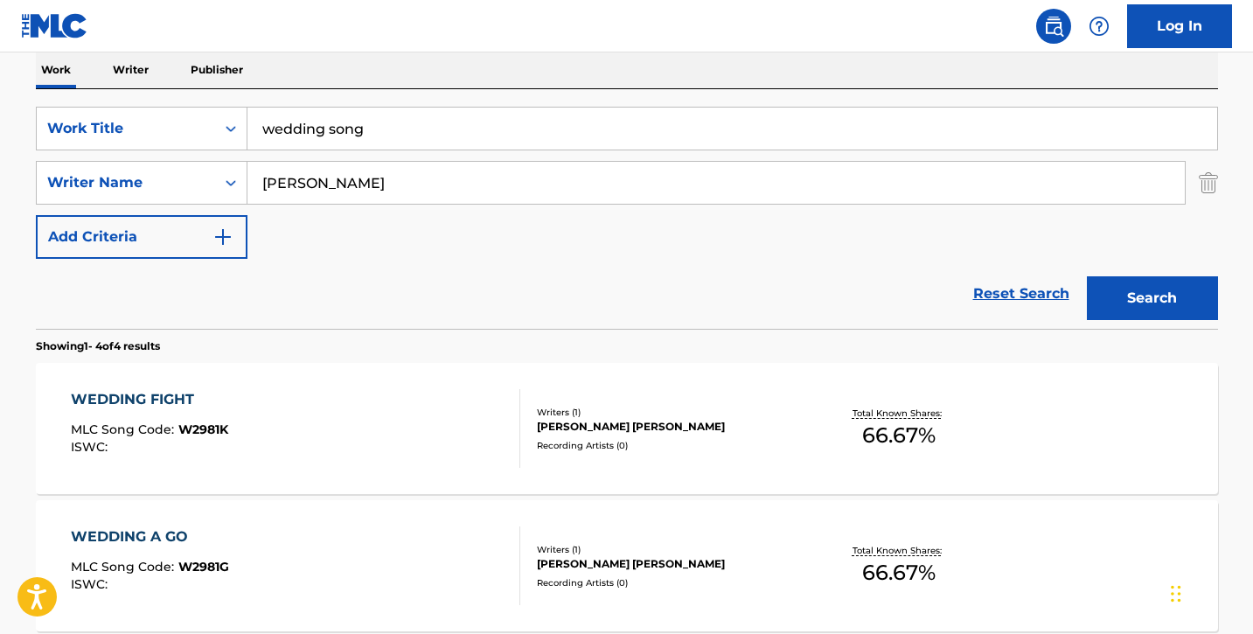
scroll to position [275, 0]
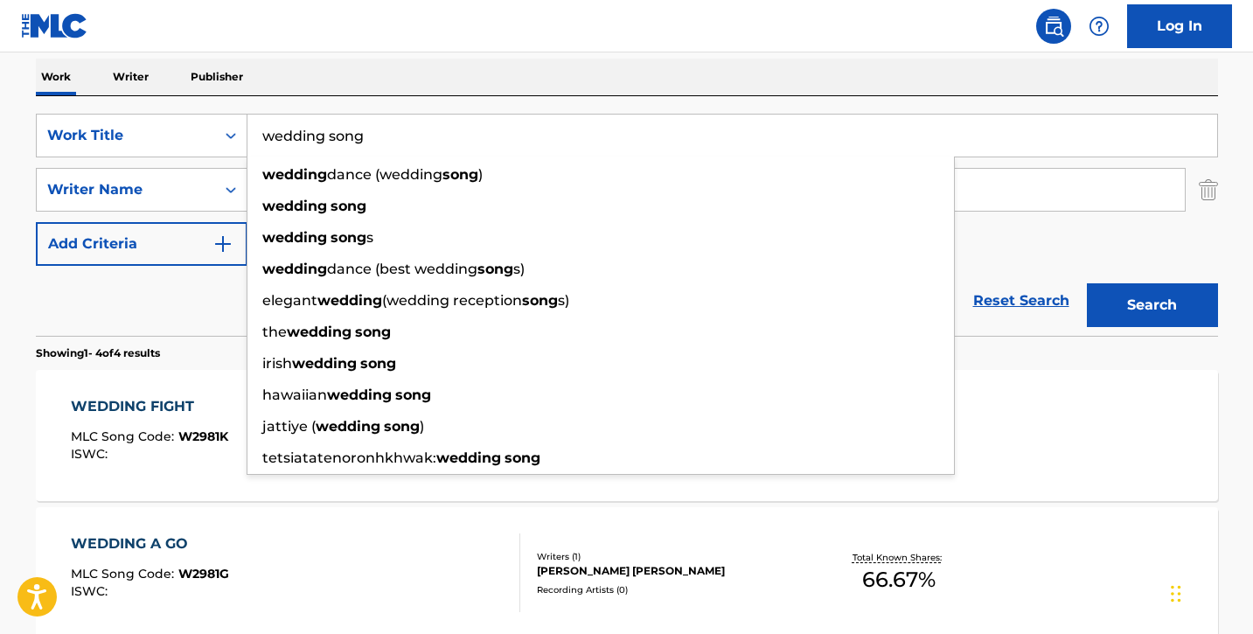
drag, startPoint x: 374, startPoint y: 137, endPoint x: 260, endPoint y: 131, distance: 114.7
click at [259, 131] on input "wedding song" at bounding box center [732, 136] width 970 height 42
click at [332, 130] on input "wedding song" at bounding box center [732, 136] width 970 height 42
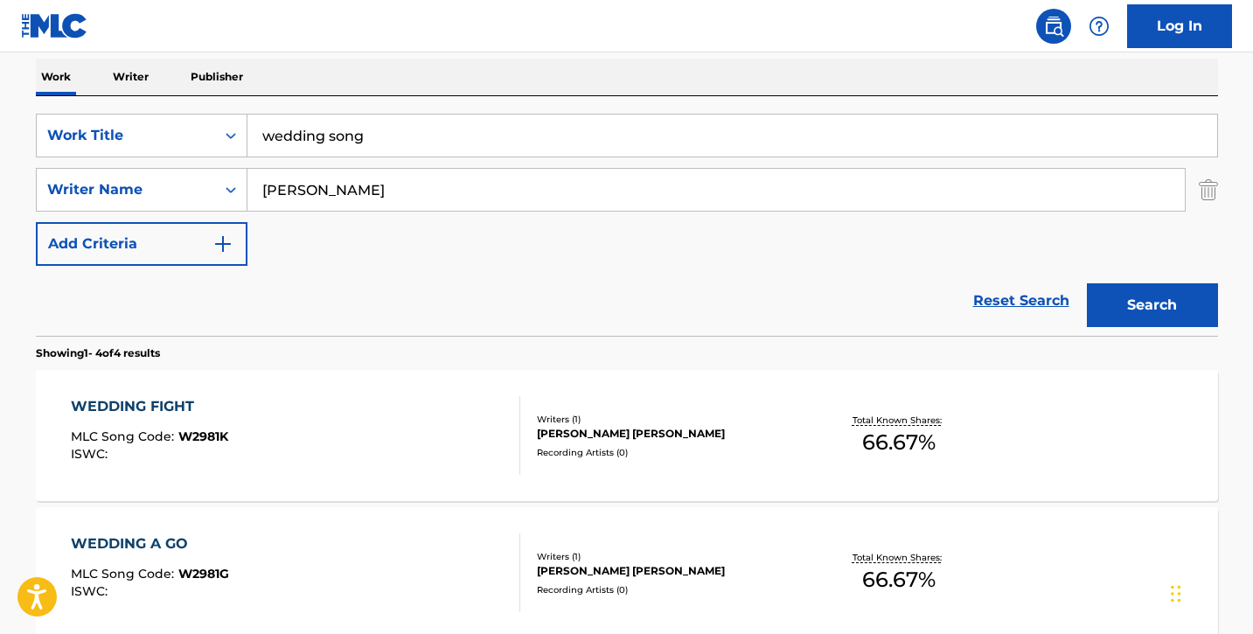
click at [442, 63] on div "Work Writer Publisher" at bounding box center [627, 77] width 1182 height 37
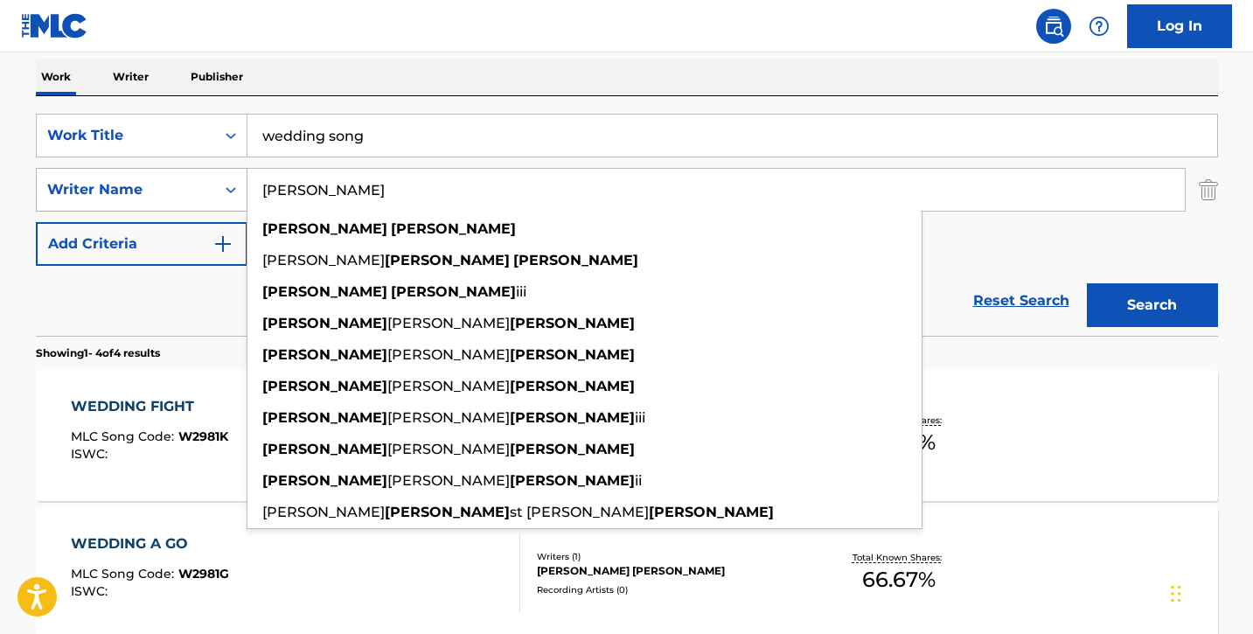
drag, startPoint x: 368, startPoint y: 189, endPoint x: 206, endPoint y: 184, distance: 161.8
click at [206, 184] on div "SearchWithCriteria81be88af-6a2b-4028-bbc1-1840c8d0abce Writer Name [PERSON_NAME…" at bounding box center [627, 190] width 1182 height 44
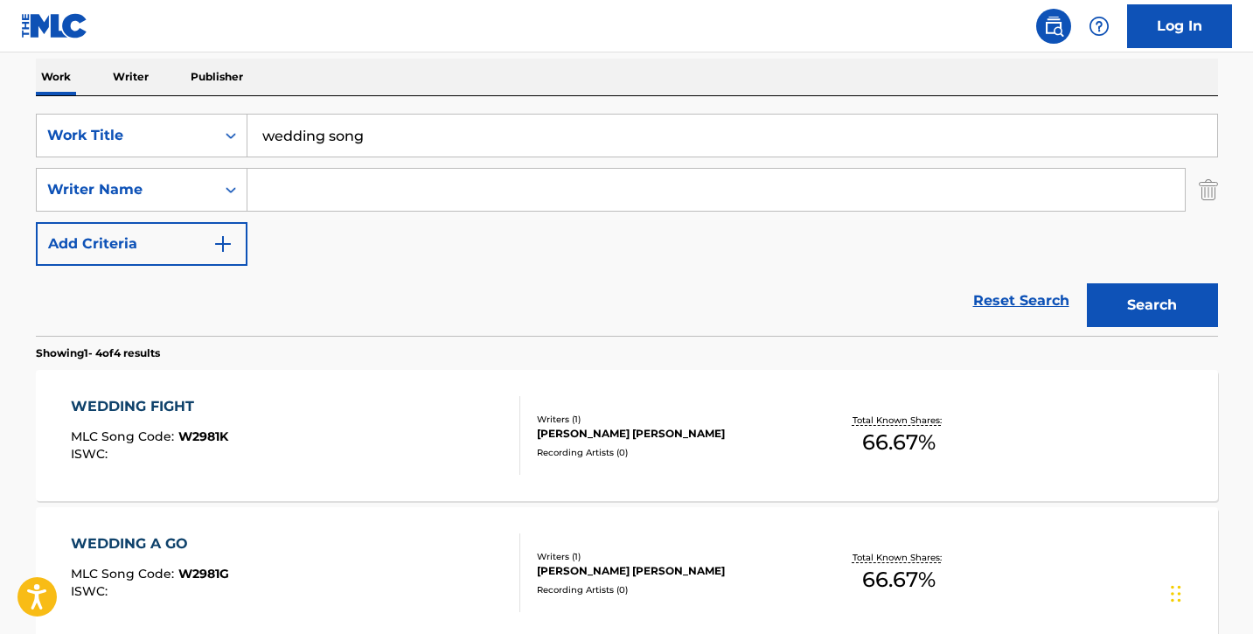
click at [334, 184] on input "Search Form" at bounding box center [715, 190] width 937 height 42
paste input "[PERSON_NAME]"
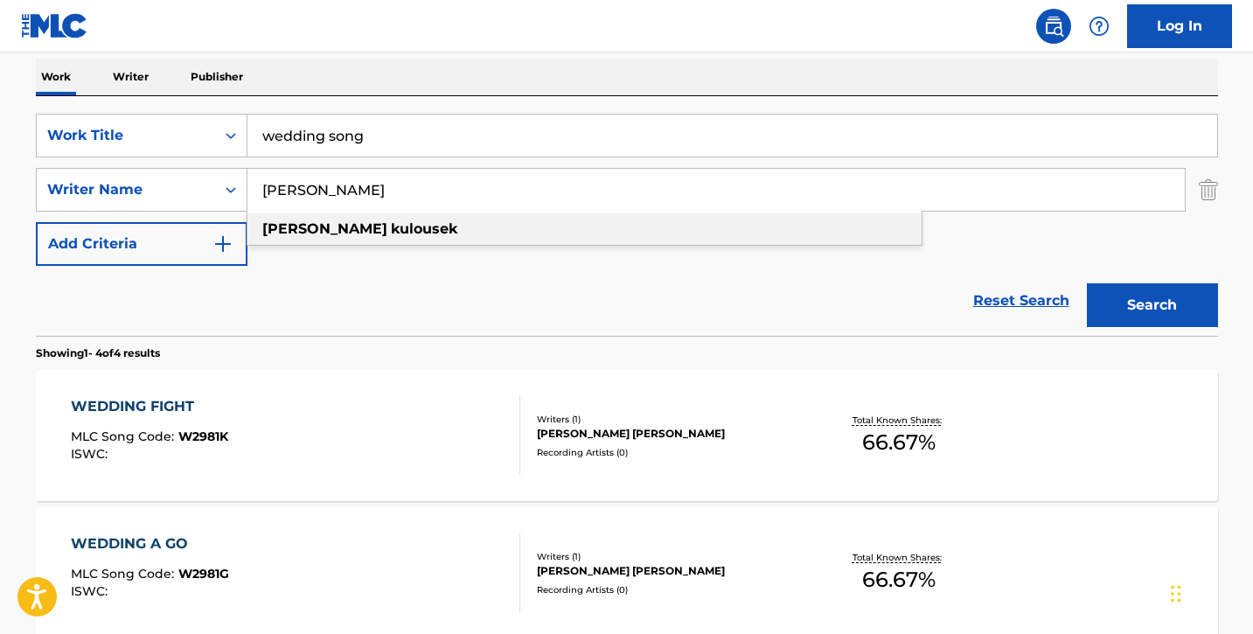
click at [579, 233] on div "[PERSON_NAME]" at bounding box center [584, 228] width 674 height 31
type input "[PERSON_NAME]"
click at [1127, 288] on button "Search" at bounding box center [1152, 305] width 131 height 44
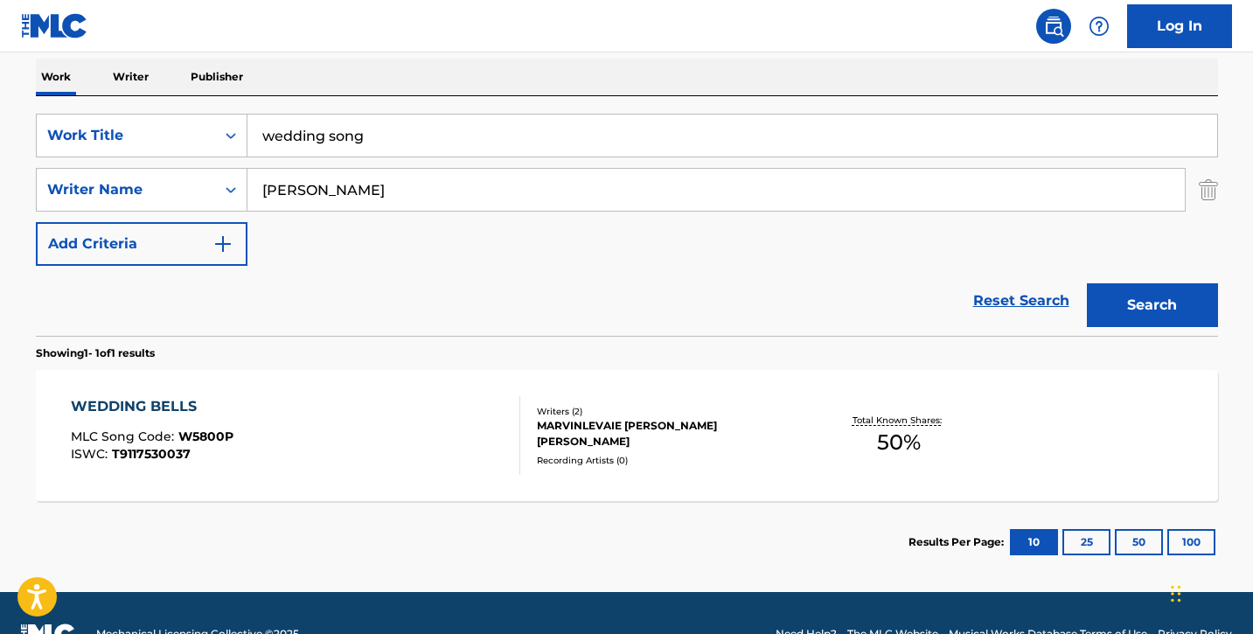
click at [427, 420] on div "WEDDING BELLS MLC Song Code : W5800P ISWC : T9117530037" at bounding box center [295, 435] width 449 height 79
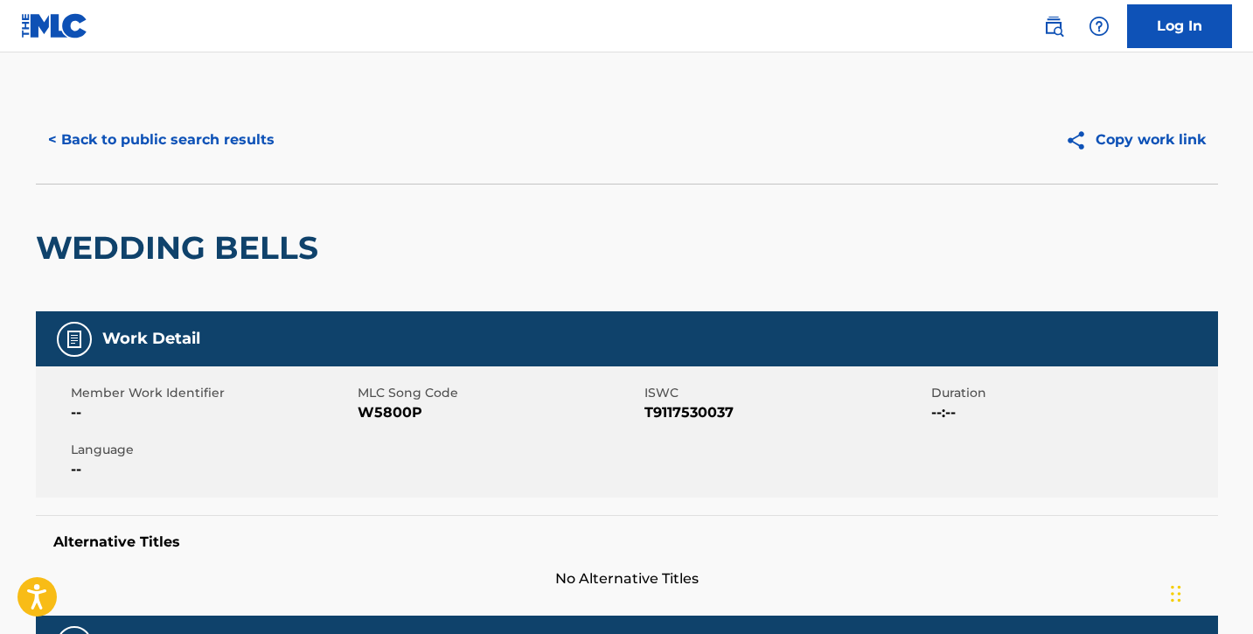
click at [136, 122] on button "< Back to public search results" at bounding box center [161, 140] width 251 height 44
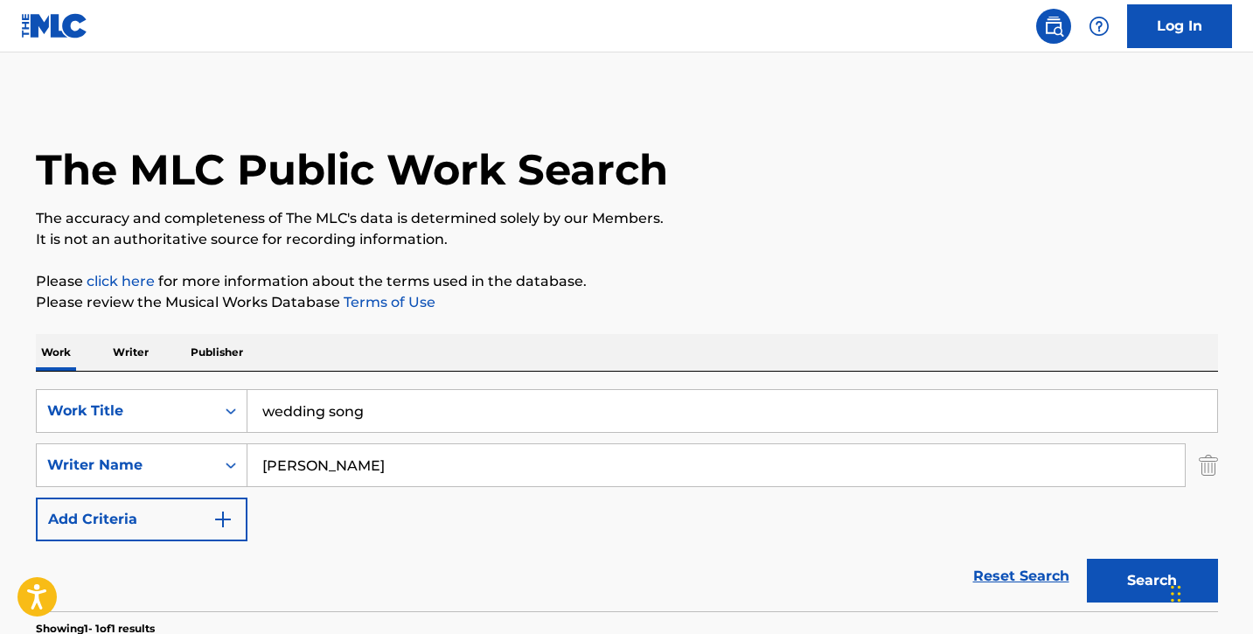
scroll to position [218, 0]
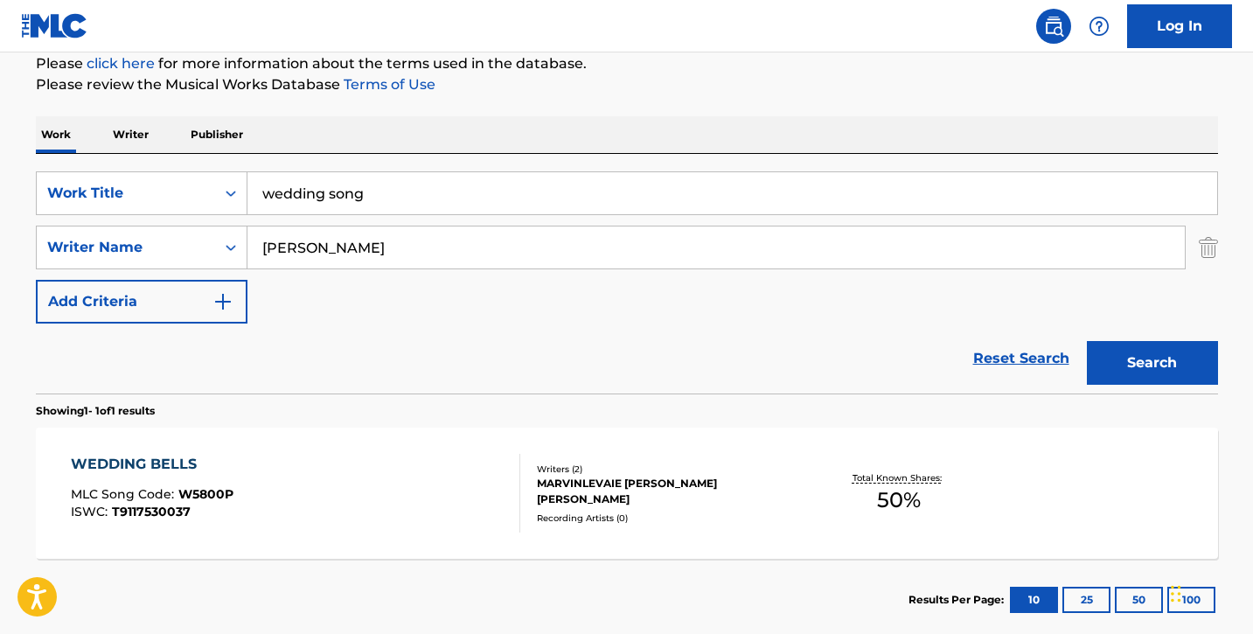
click at [402, 202] on input "wedding song" at bounding box center [732, 193] width 970 height 42
drag, startPoint x: 238, startPoint y: 347, endPoint x: 252, endPoint y: 318, distance: 32.1
click at [238, 347] on div "Reset Search Search" at bounding box center [627, 359] width 1182 height 70
drag, startPoint x: 391, startPoint y: 261, endPoint x: 139, endPoint y: 253, distance: 252.0
click at [139, 253] on div "SearchWithCriteria81be88af-6a2b-4028-bbc1-1840c8d0abce Writer Name [PERSON_NAME…" at bounding box center [627, 248] width 1182 height 44
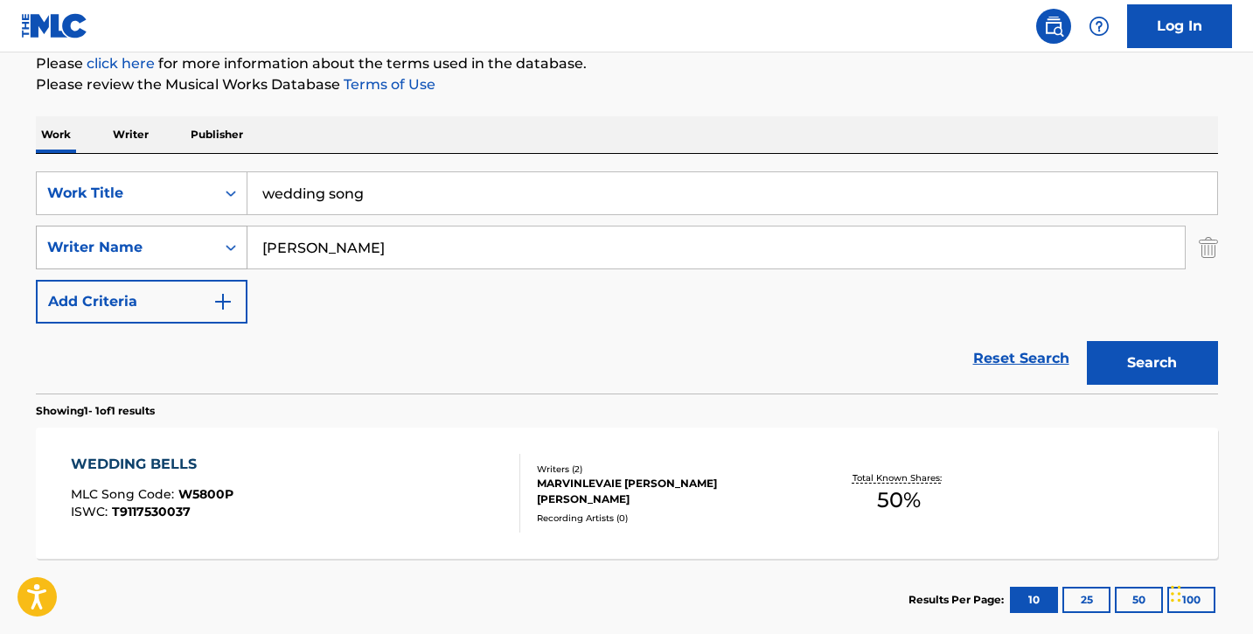
type input "J"
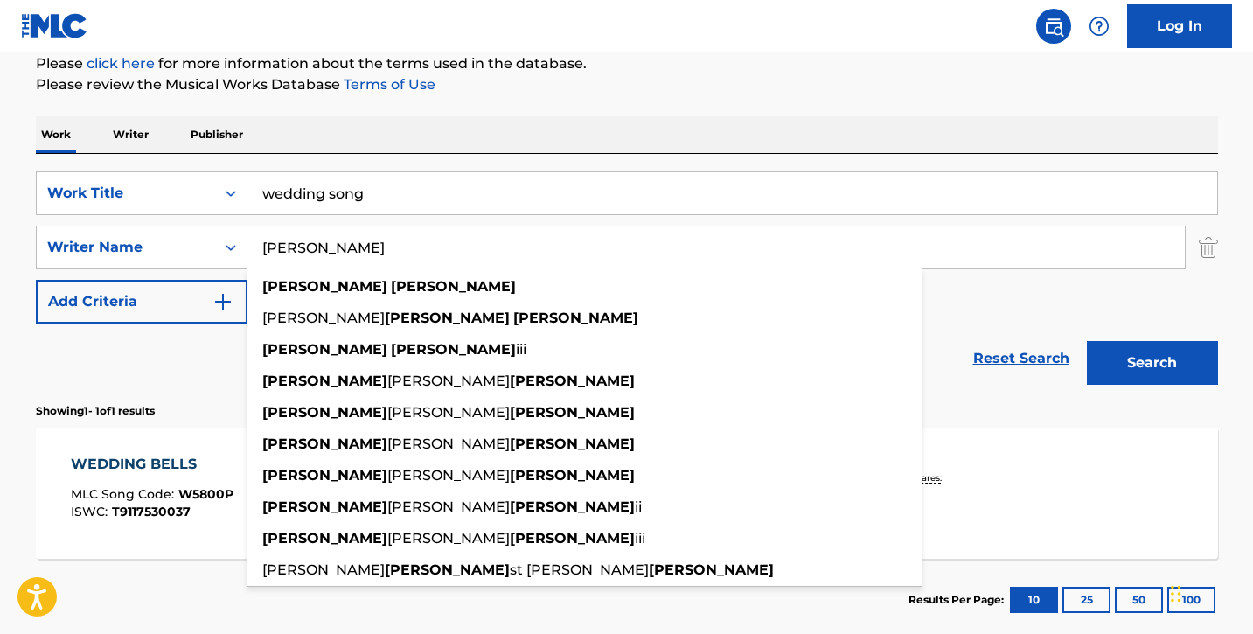
type input "[PERSON_NAME]"
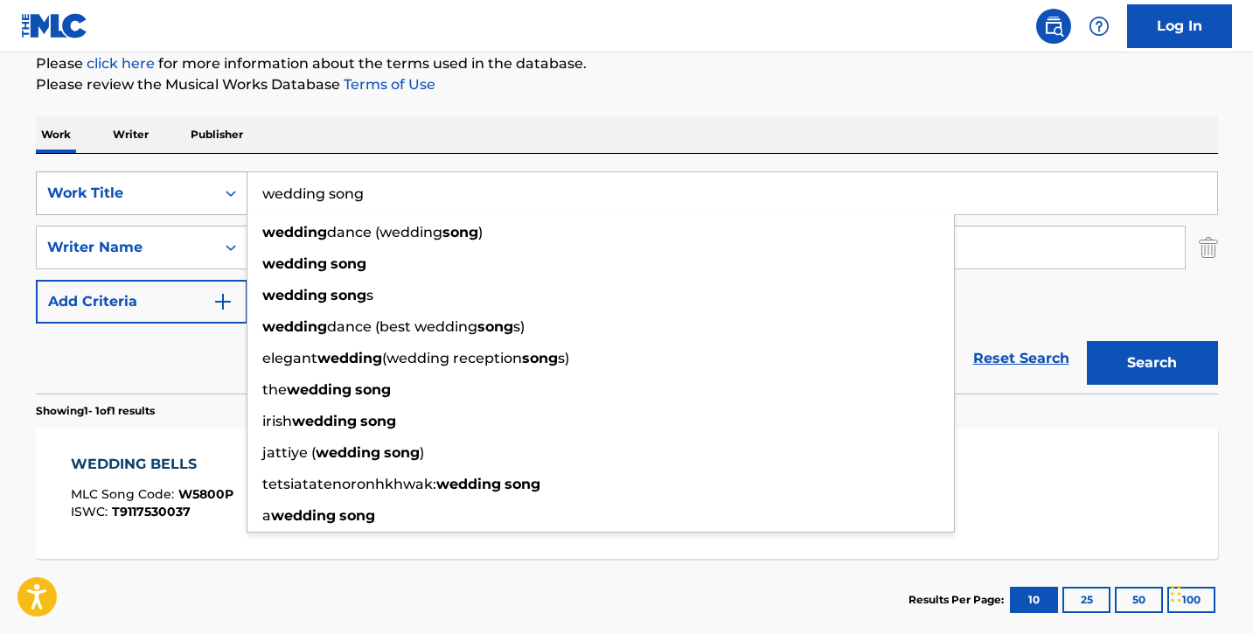
drag, startPoint x: 420, startPoint y: 193, endPoint x: 205, endPoint y: 181, distance: 215.4
click at [205, 181] on div "SearchWithCriteriaf502237e-941c-4f26-8f88-78276a4ea000 Work Title wedding song …" at bounding box center [627, 193] width 1182 height 44
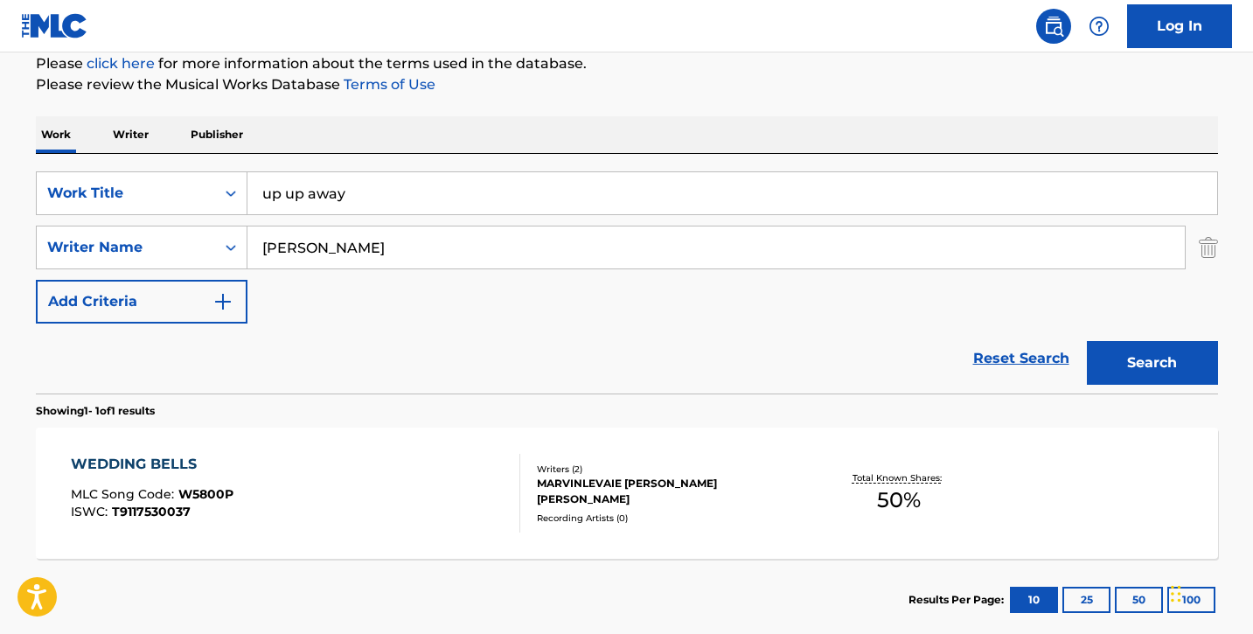
click at [1040, 214] on div "up up away" at bounding box center [732, 193] width 971 height 44
click at [1181, 351] on button "Search" at bounding box center [1152, 363] width 131 height 44
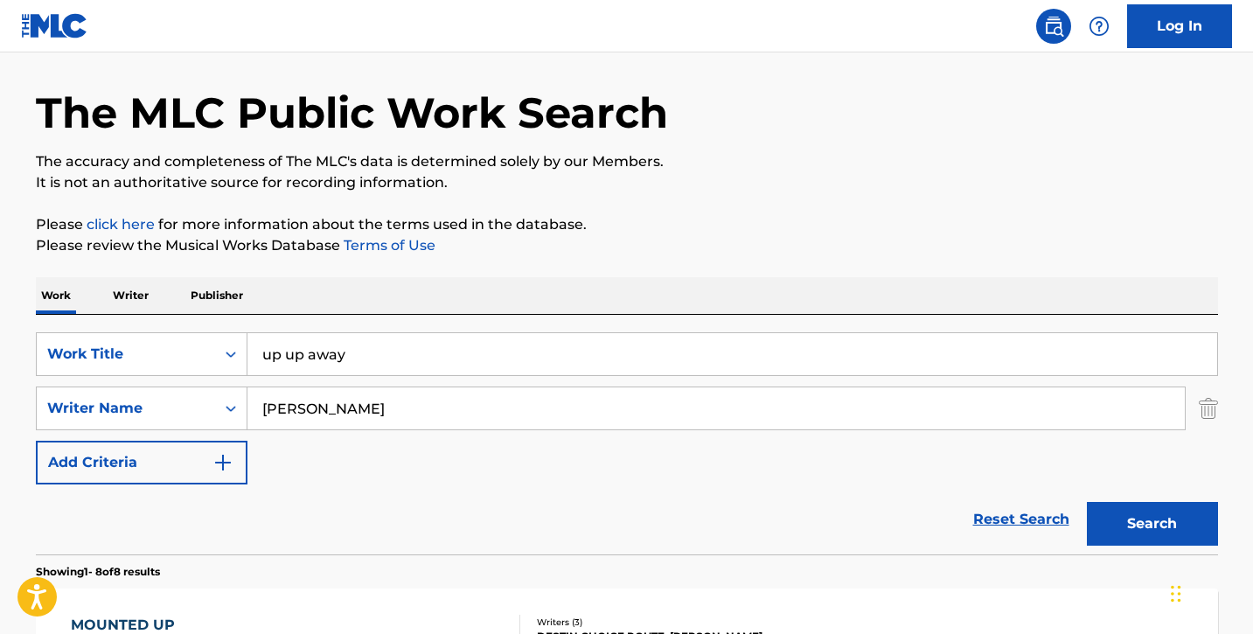
scroll to position [0, 0]
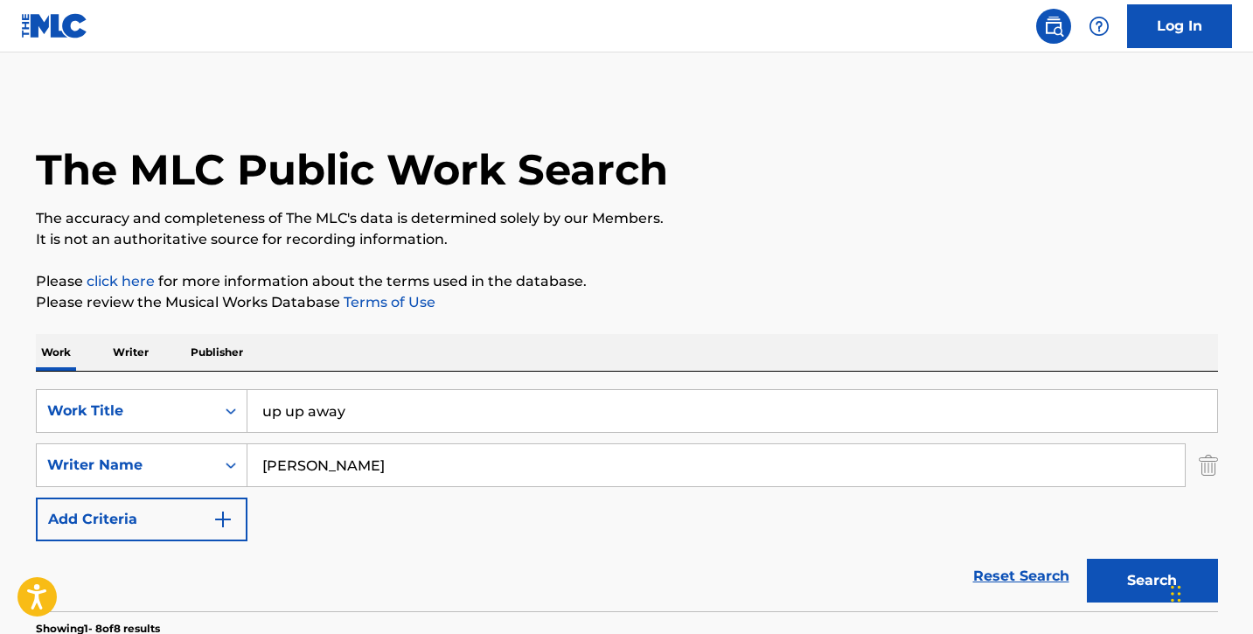
click at [299, 417] on input "up up away" at bounding box center [732, 411] width 970 height 42
click at [616, 351] on div "Work Writer Publisher" at bounding box center [627, 352] width 1182 height 37
click at [1140, 588] on button "Search" at bounding box center [1152, 581] width 131 height 44
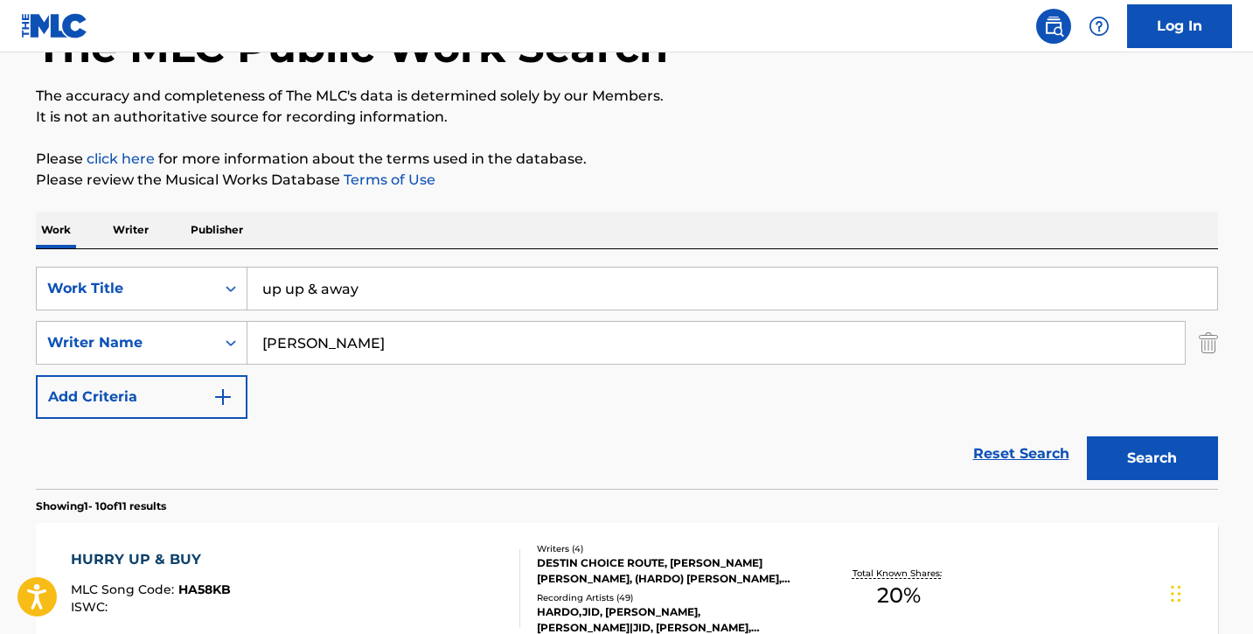
scroll to position [121, 0]
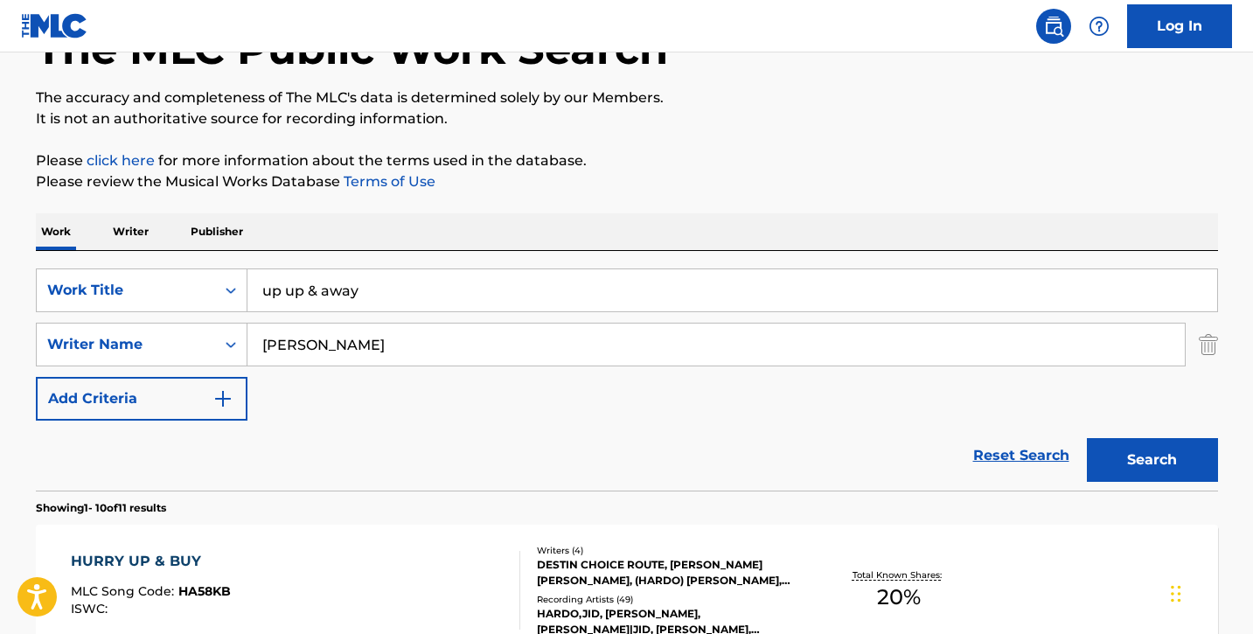
click at [317, 288] on input "up up & away" at bounding box center [732, 290] width 970 height 42
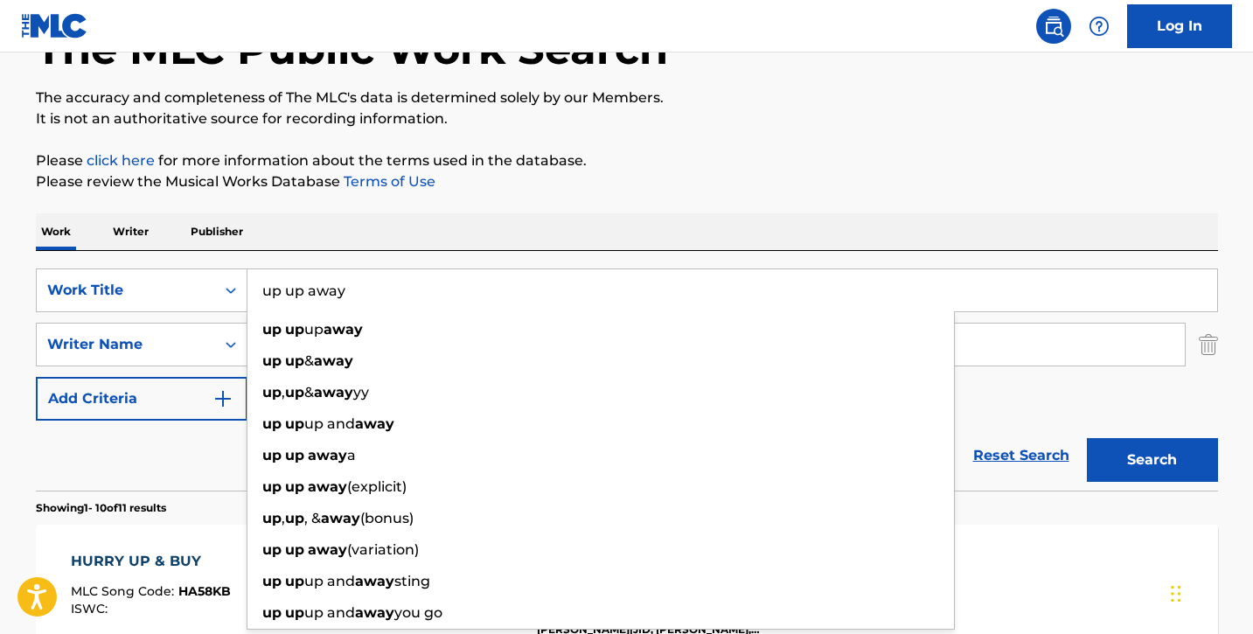
type input "up up away"
click at [1087, 438] on button "Search" at bounding box center [1152, 460] width 131 height 44
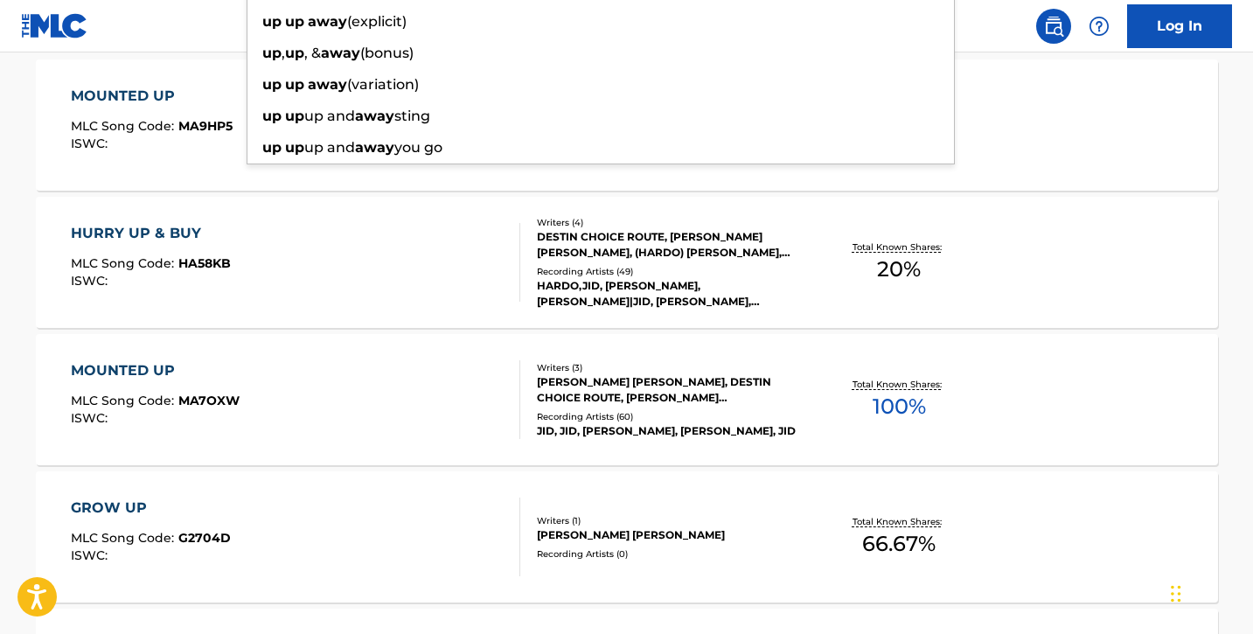
scroll to position [0, 0]
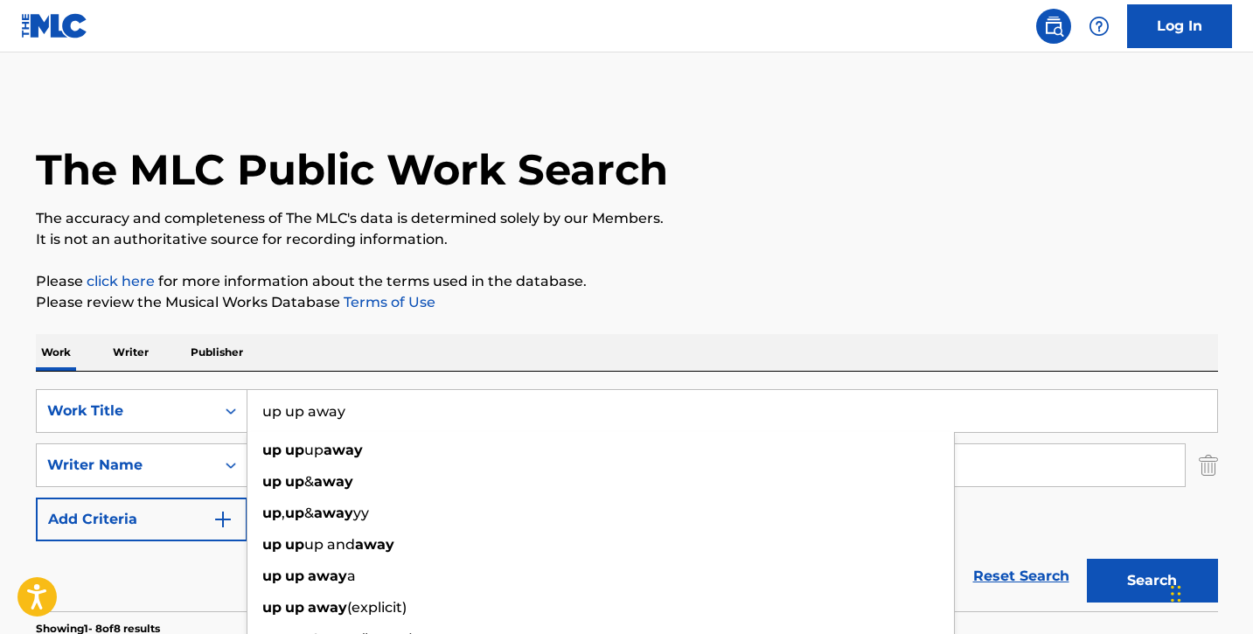
click at [417, 358] on div "Work Writer Publisher" at bounding box center [627, 352] width 1182 height 37
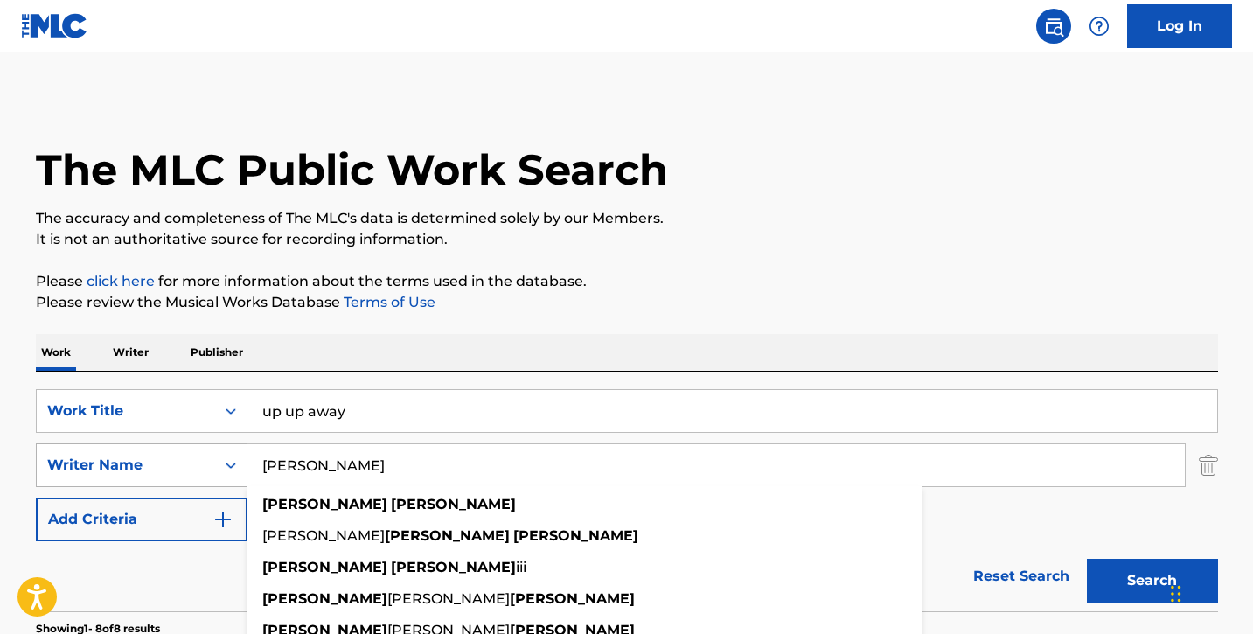
drag, startPoint x: 379, startPoint y: 473, endPoint x: 201, endPoint y: 455, distance: 179.3
click at [201, 455] on div "SearchWithCriteria81be88af-6a2b-4028-bbc1-1840c8d0abce Writer Name [PERSON_NAME…" at bounding box center [627, 465] width 1182 height 44
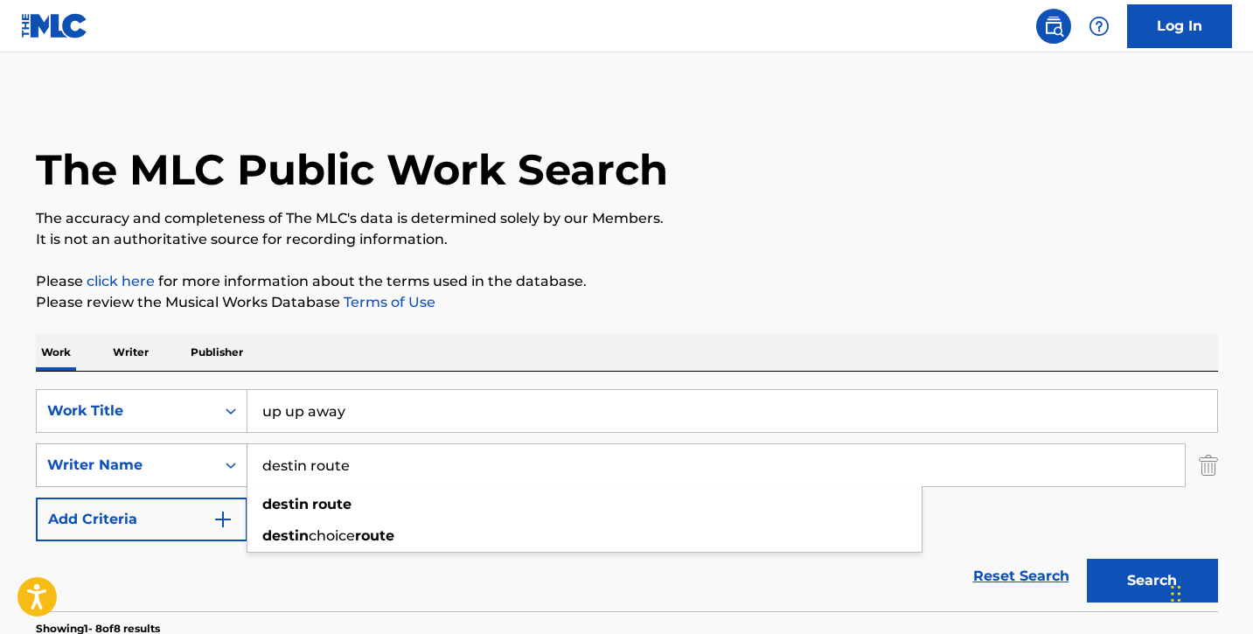
type input "destin route"
click at [1087, 559] on button "Search" at bounding box center [1152, 581] width 131 height 44
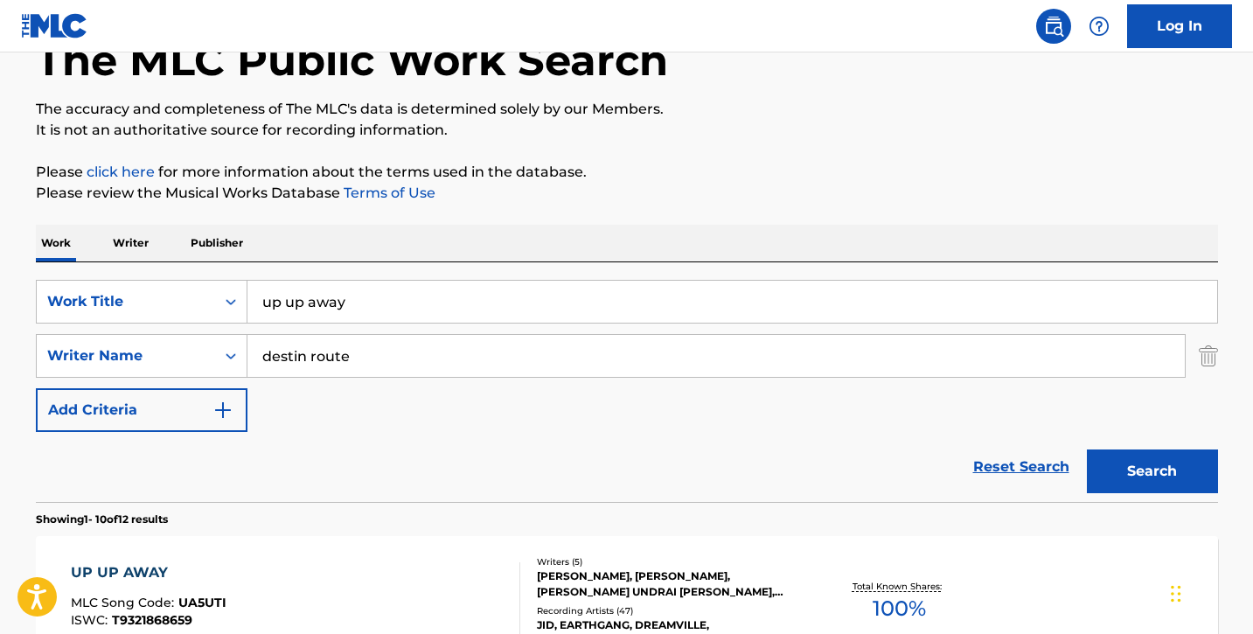
scroll to position [193, 0]
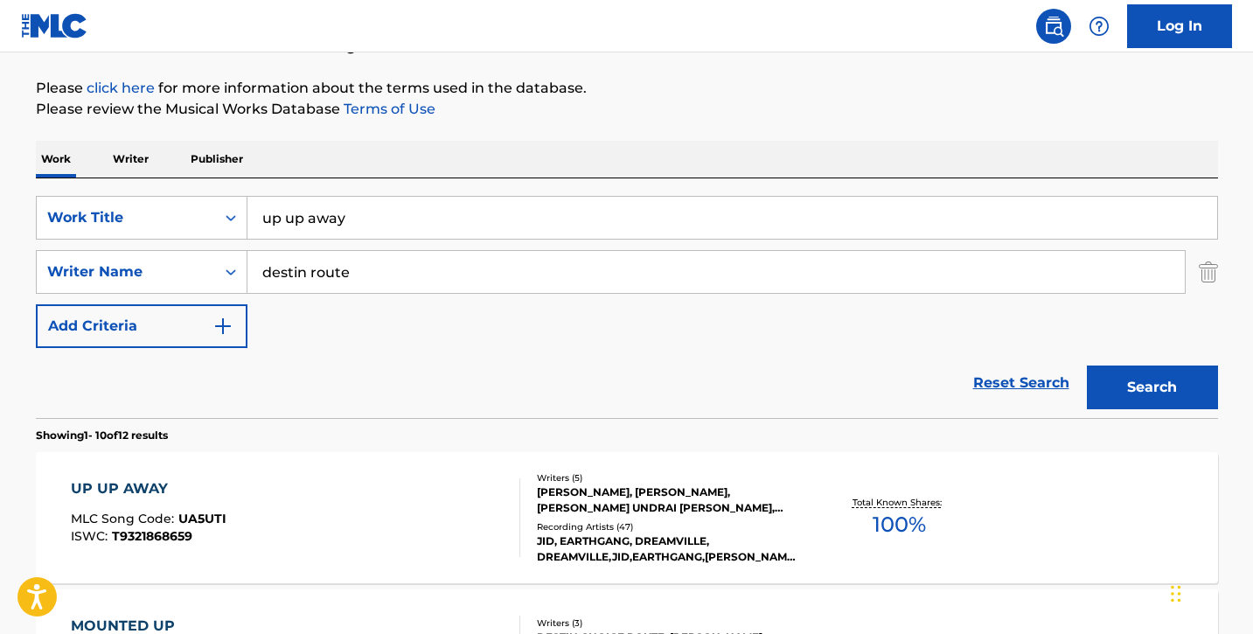
click at [225, 502] on div "UP UP AWAY MLC Song Code : UA5UTI ISWC : T9321868659" at bounding box center [295, 517] width 449 height 79
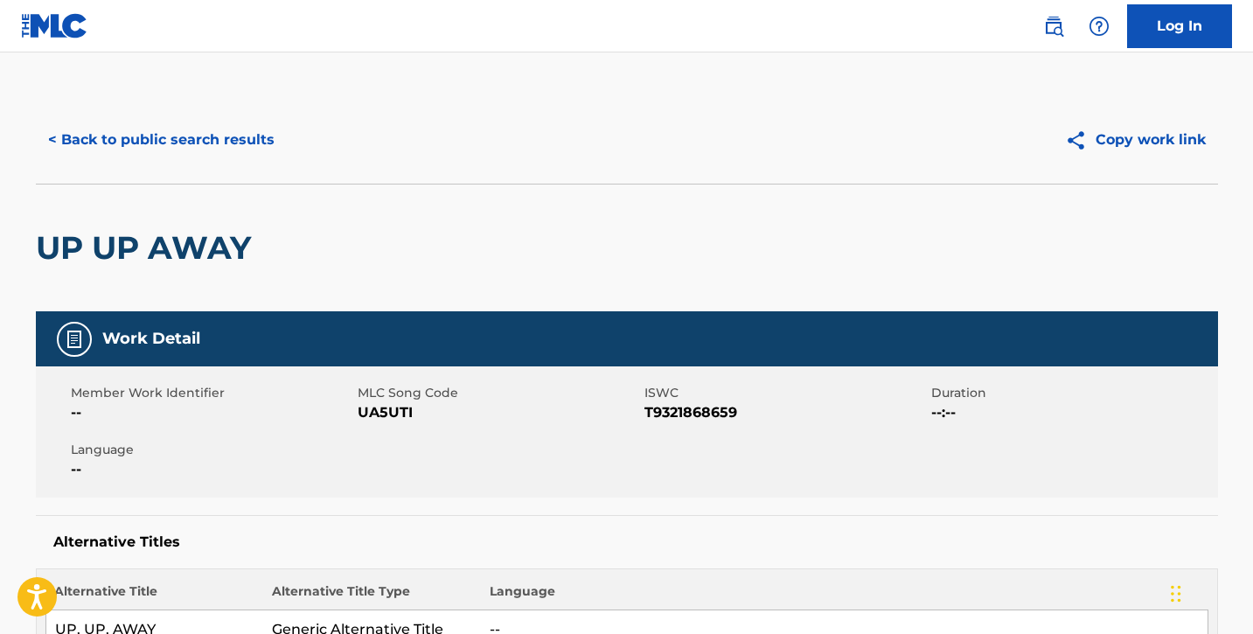
click at [364, 411] on span "UA5UTI" at bounding box center [499, 412] width 282 height 21
drag, startPoint x: 358, startPoint y: 415, endPoint x: 442, endPoint y: 408, distance: 85.1
click at [442, 407] on span "UA5UTI" at bounding box center [499, 412] width 282 height 21
copy span "UA5UTI"
click at [139, 137] on button "< Back to public search results" at bounding box center [161, 140] width 251 height 44
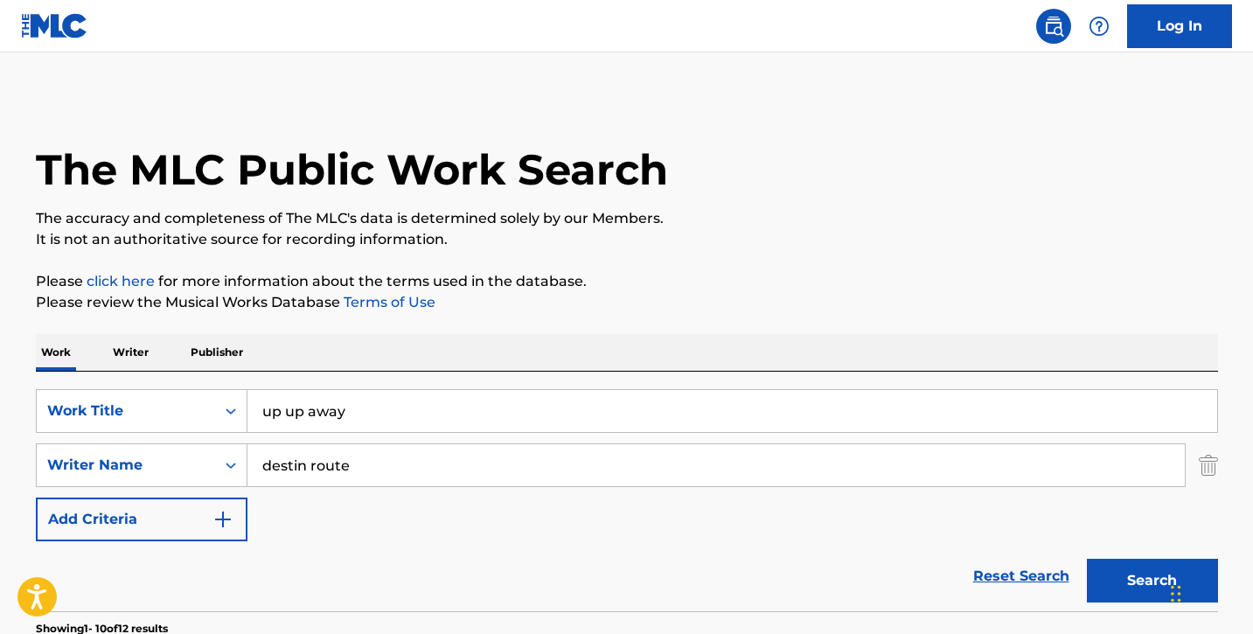
scroll to position [193, 0]
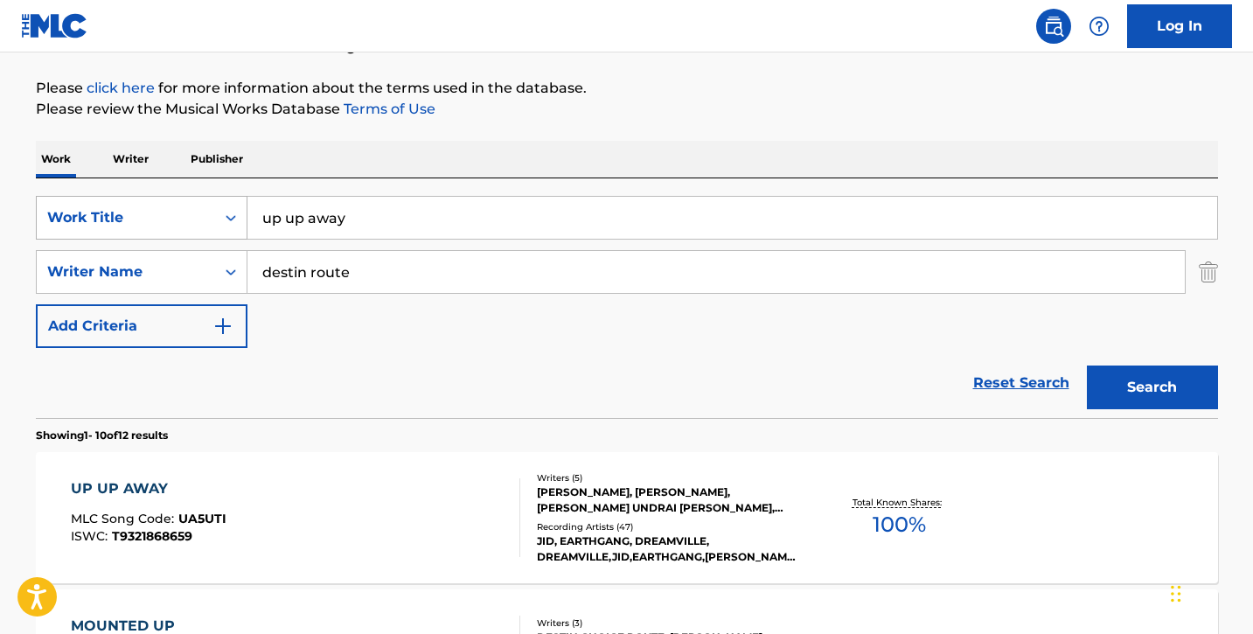
drag, startPoint x: 356, startPoint y: 212, endPoint x: 208, endPoint y: 217, distance: 147.8
click at [208, 217] on div "SearchWithCriteriaf502237e-941c-4f26-8f88-78276a4ea000 Work Title up up away" at bounding box center [627, 218] width 1182 height 44
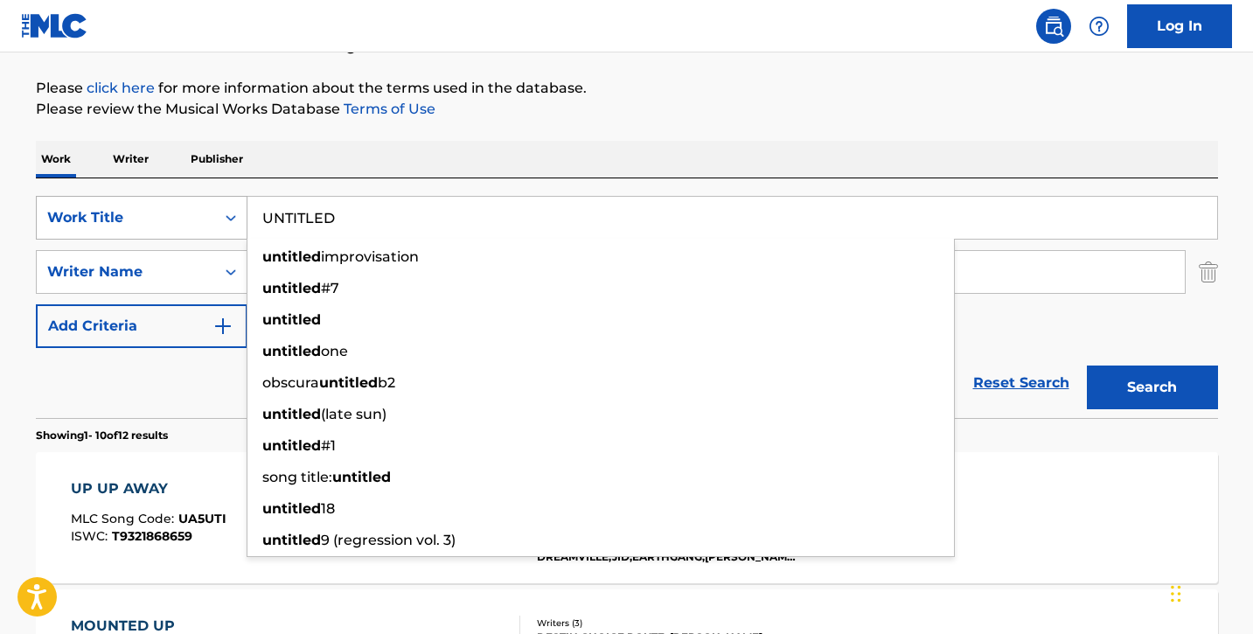
type input "UNTITLED"
click at [1087, 365] on button "Search" at bounding box center [1152, 387] width 131 height 44
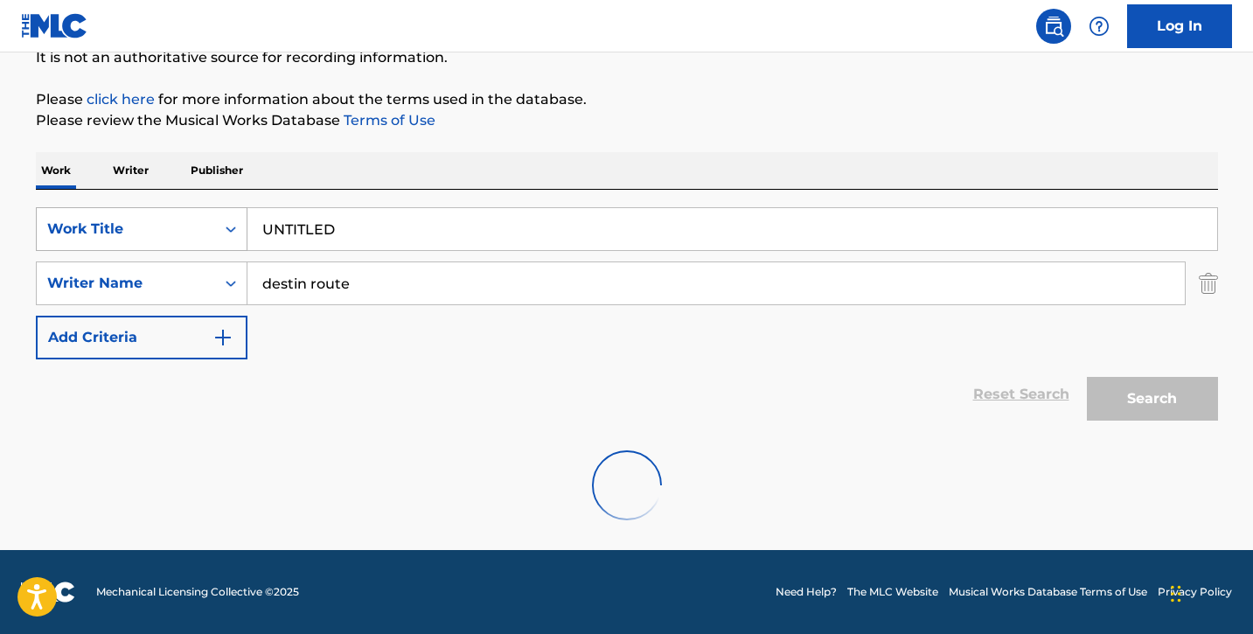
scroll to position [125, 0]
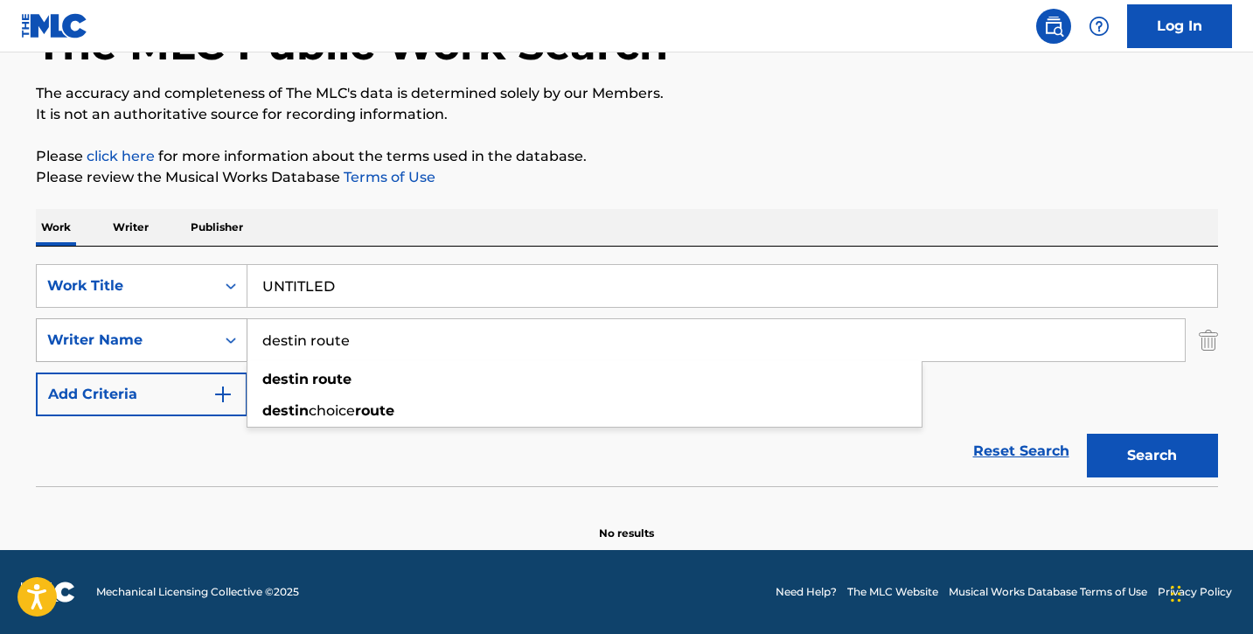
drag, startPoint x: 379, startPoint y: 346, endPoint x: 210, endPoint y: 343, distance: 168.8
click at [210, 343] on div "SearchWithCriteria81be88af-6a2b-4028-bbc1-1840c8d0abce Writer Name destin route…" at bounding box center [627, 340] width 1182 height 44
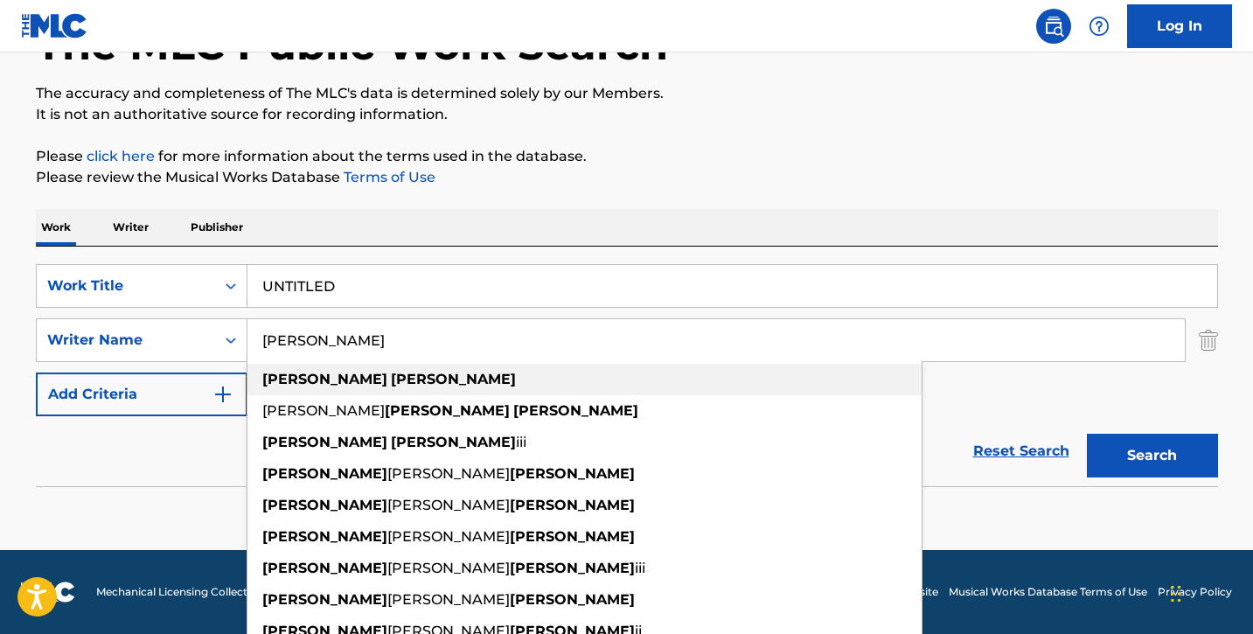
click at [387, 377] on span "Search Form" at bounding box center [388, 379] width 3 height 17
type input "[PERSON_NAME]"
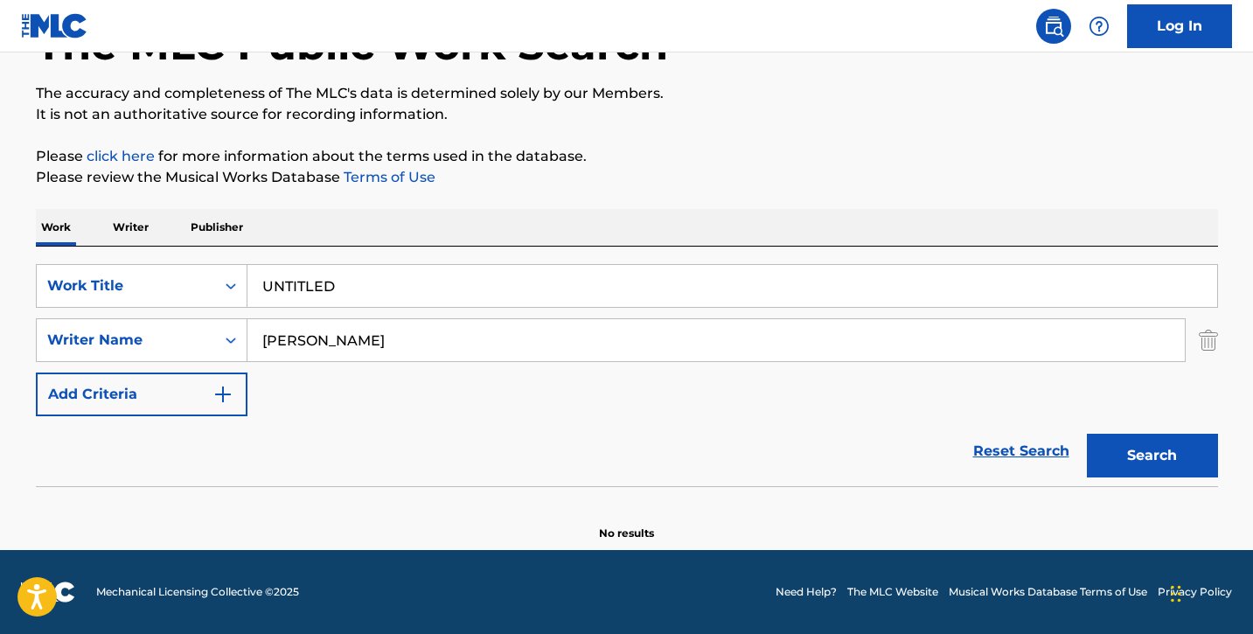
click at [1130, 442] on button "Search" at bounding box center [1152, 456] width 131 height 44
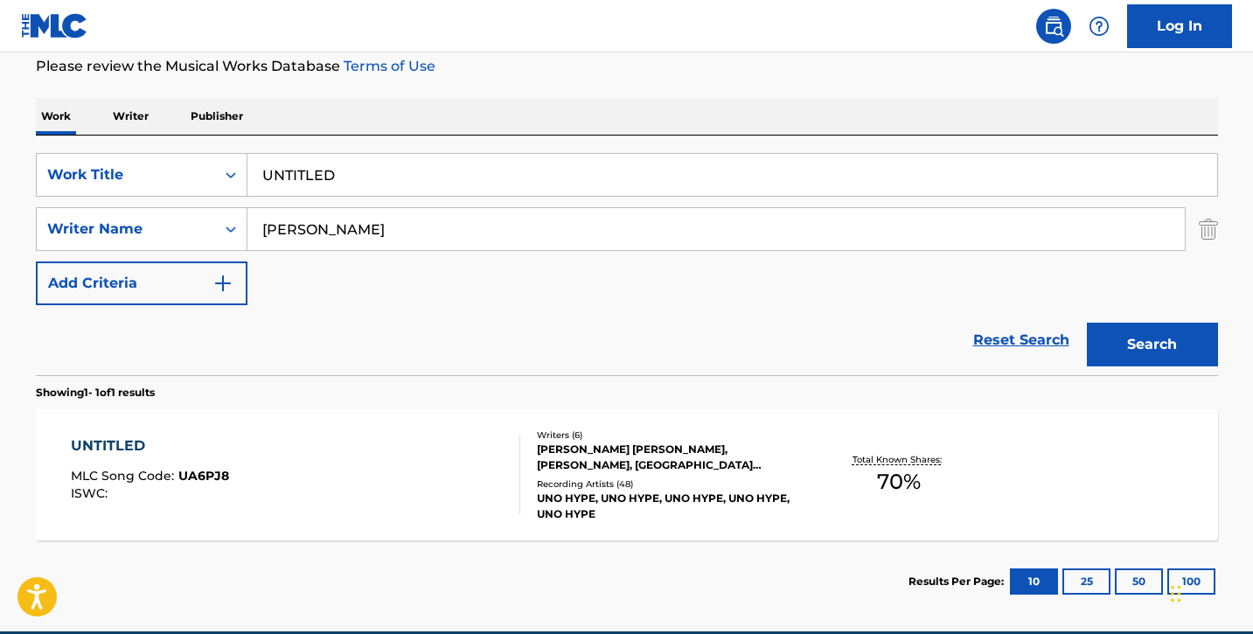
scroll to position [234, 0]
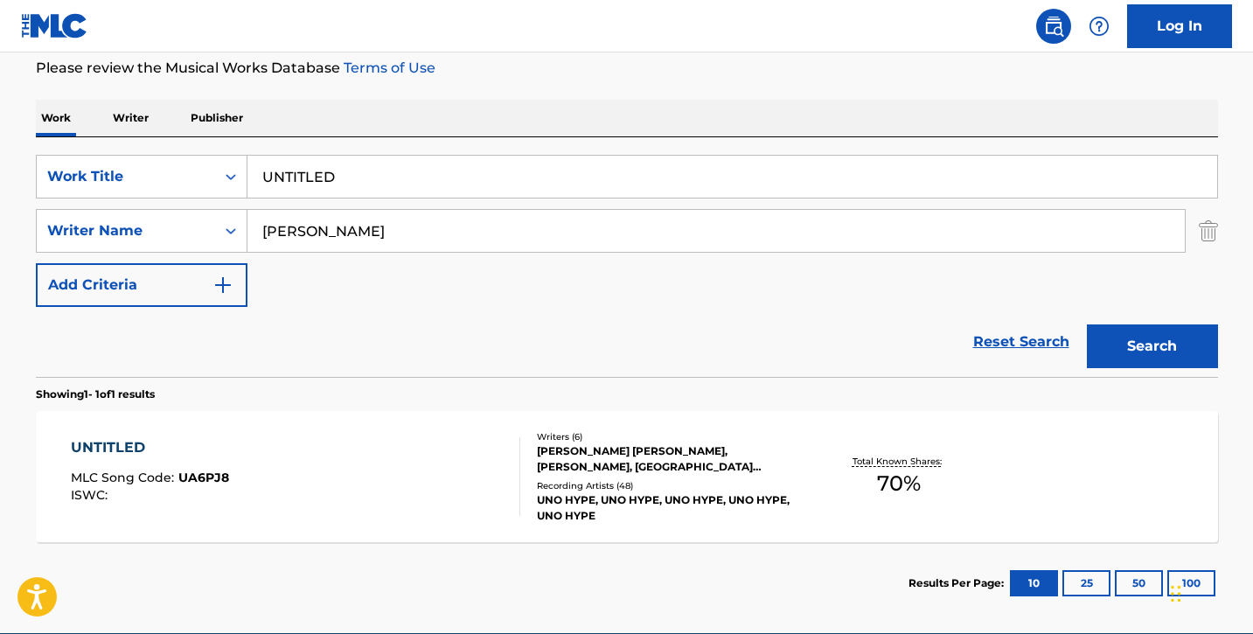
click at [384, 465] on div "UNTITLED MLC Song Code : UA6PJ8 ISWC :" at bounding box center [295, 476] width 449 height 79
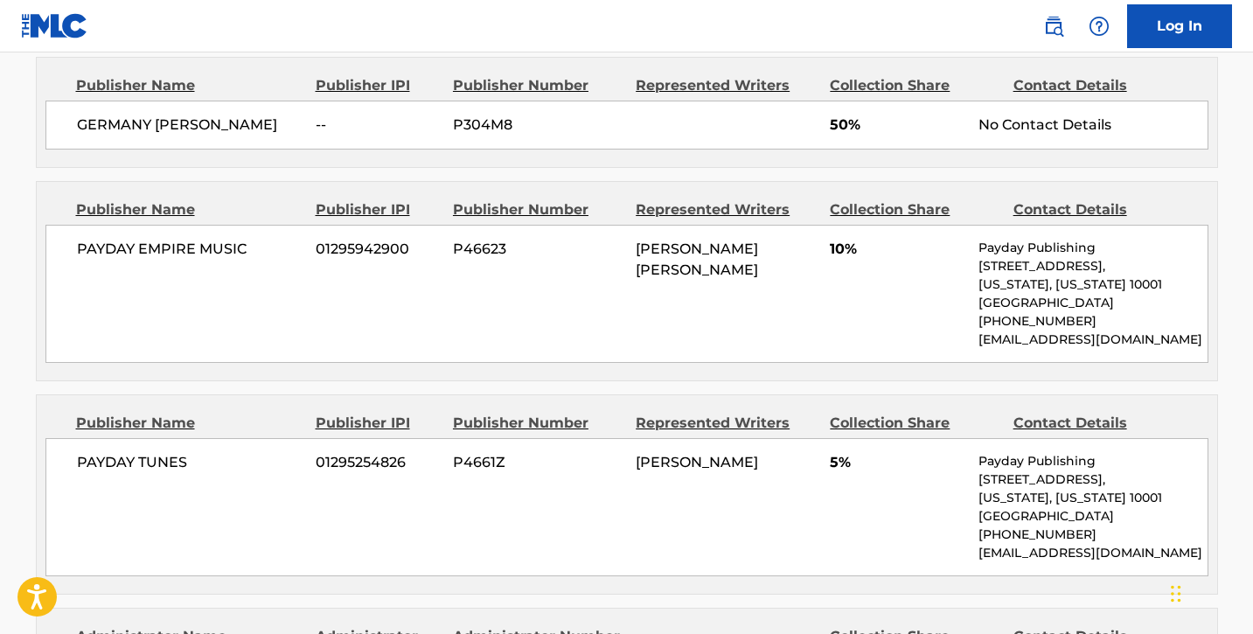
scroll to position [941, 0]
